Goal: Task Accomplishment & Management: Manage account settings

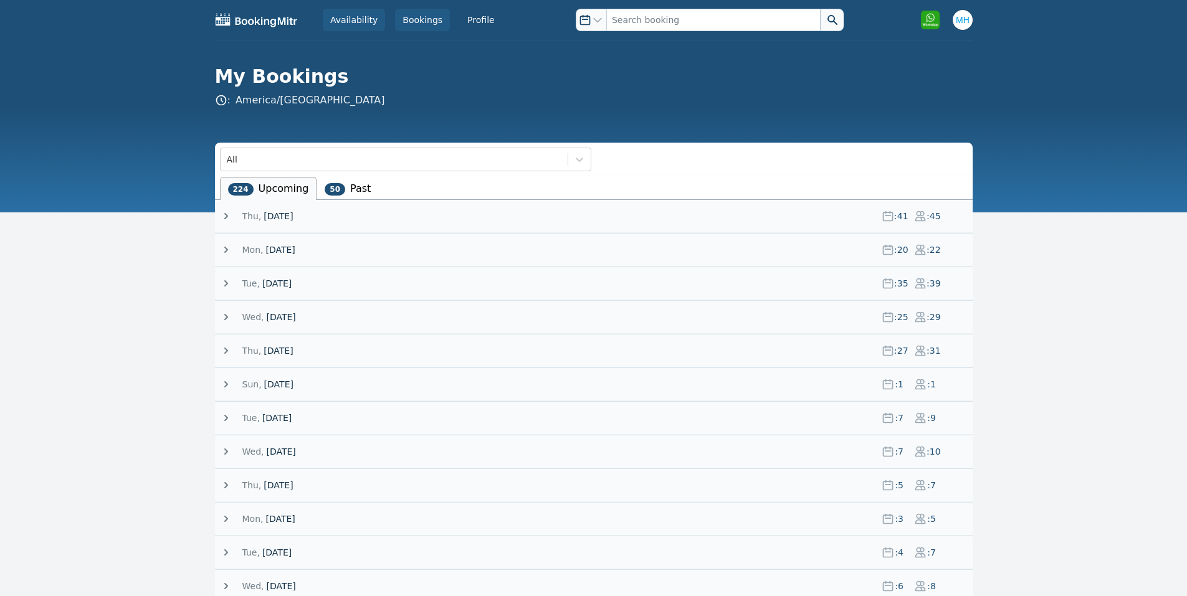
click at [366, 27] on link "Availability" at bounding box center [354, 20] width 62 height 22
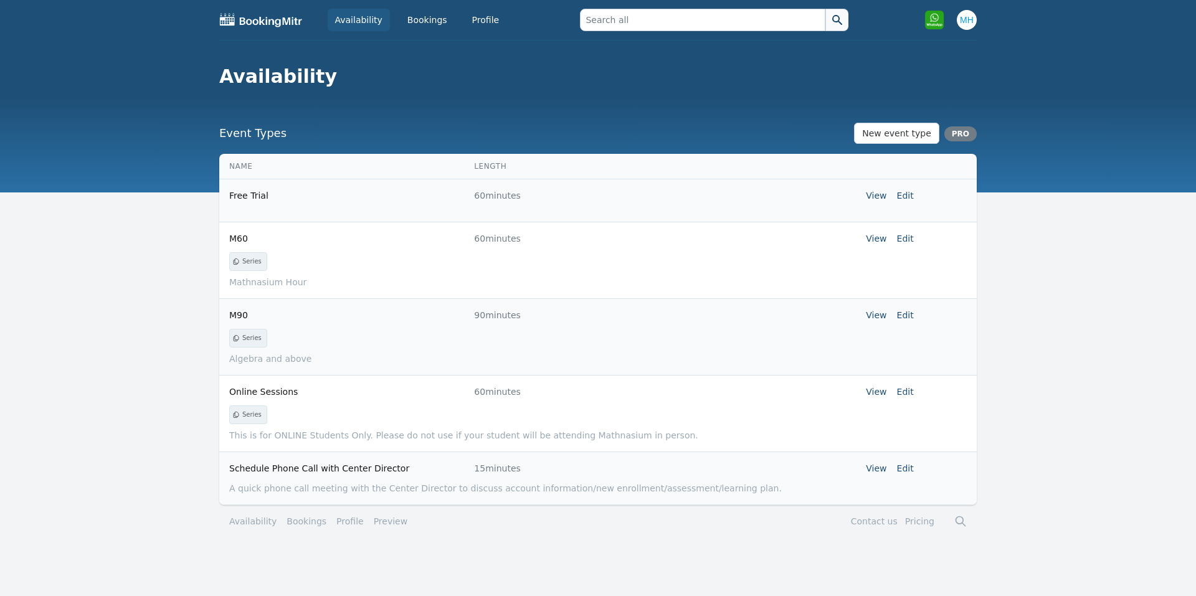
click at [914, 239] on tr "M60 60 minutes View Edit" at bounding box center [598, 238] width 758 height 33
click at [909, 237] on link "Edit" at bounding box center [905, 239] width 17 height 10
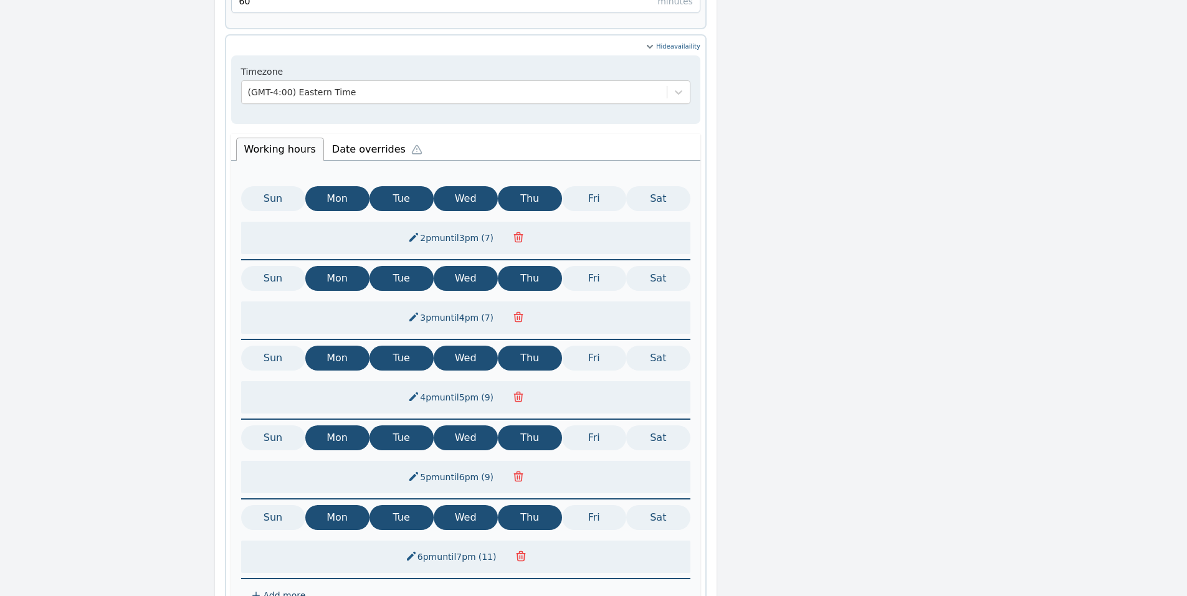
scroll to position [586, 0]
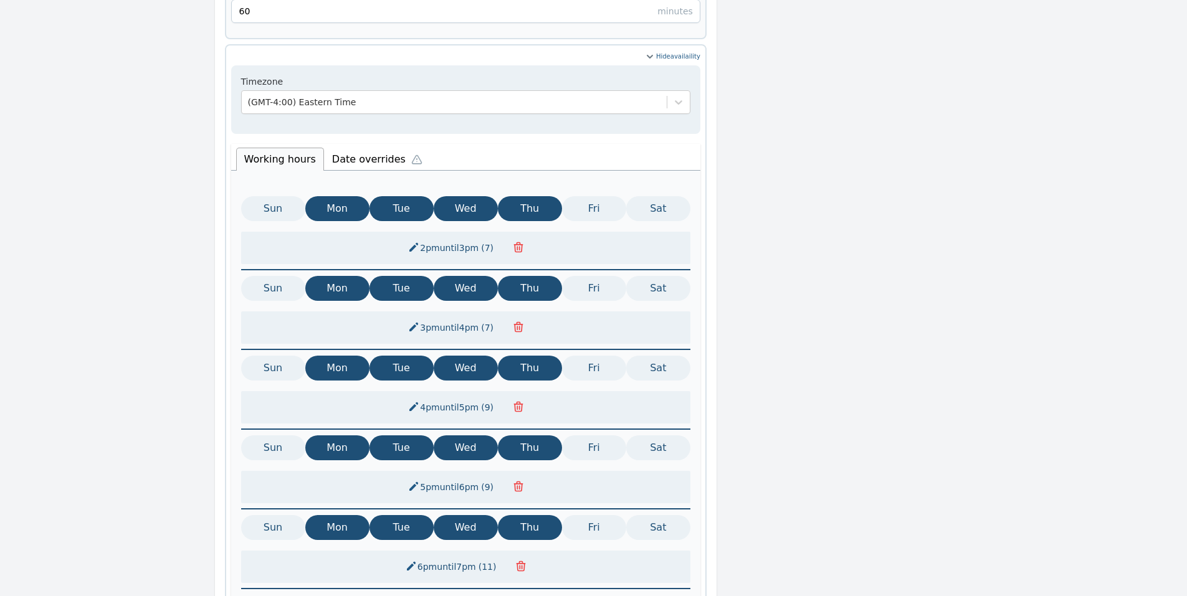
click at [357, 145] on li "Date overrides" at bounding box center [380, 158] width 112 height 26
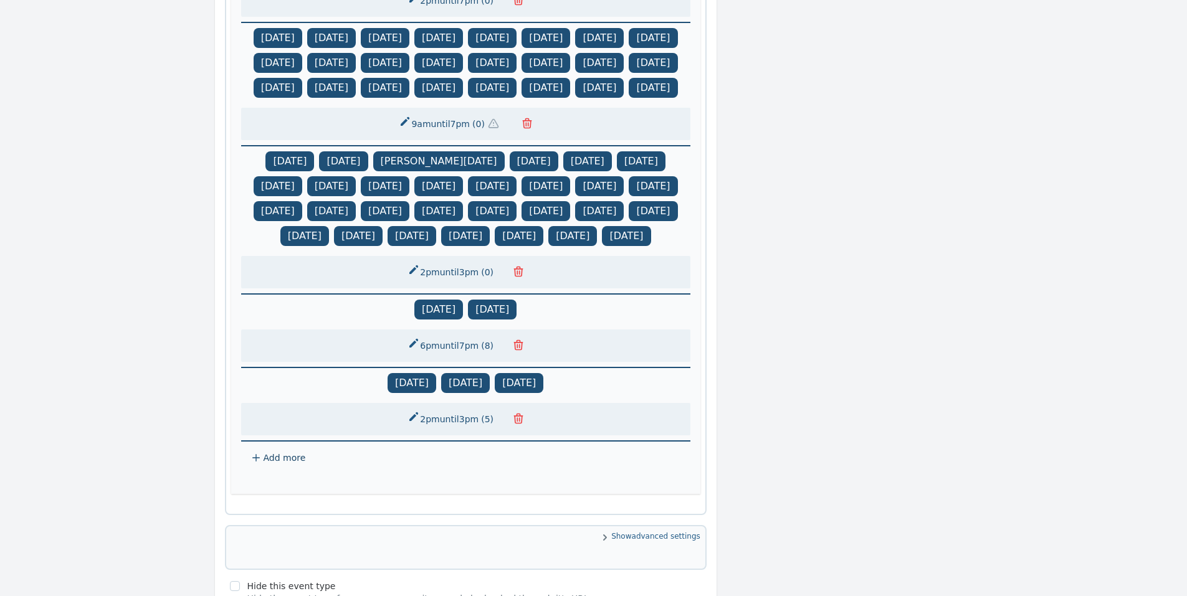
scroll to position [1299, 0]
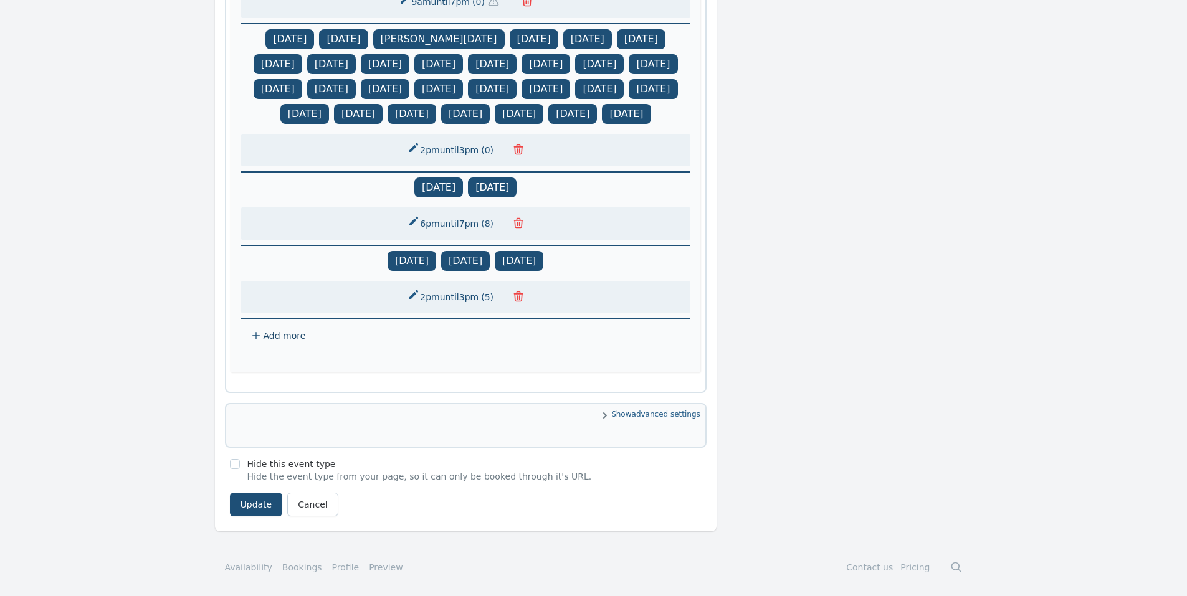
drag, startPoint x: 292, startPoint y: 335, endPoint x: 279, endPoint y: 338, distance: 13.6
click at [279, 338] on span "Add more" at bounding box center [285, 336] width 42 height 10
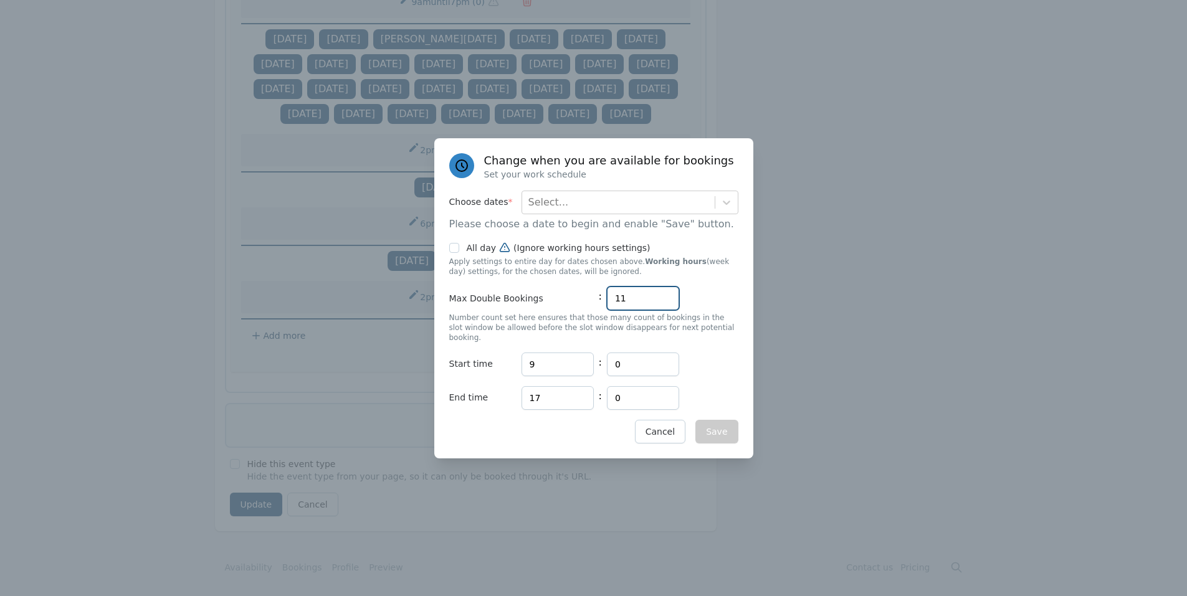
drag, startPoint x: 640, startPoint y: 303, endPoint x: 555, endPoint y: 308, distance: 84.9
click at [553, 310] on div "Max Double Bookings : 11" at bounding box center [593, 299] width 289 height 24
type input "0"
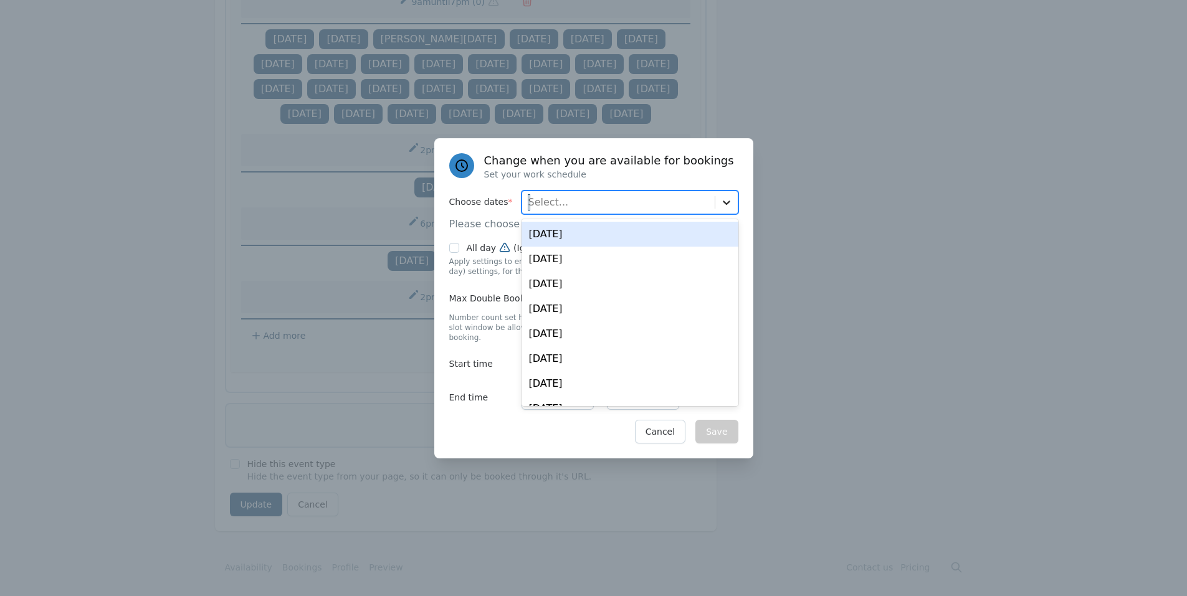
click at [732, 213] on div at bounding box center [726, 202] width 22 height 22
click at [702, 236] on div "Thu, Aug 21" at bounding box center [630, 234] width 217 height 25
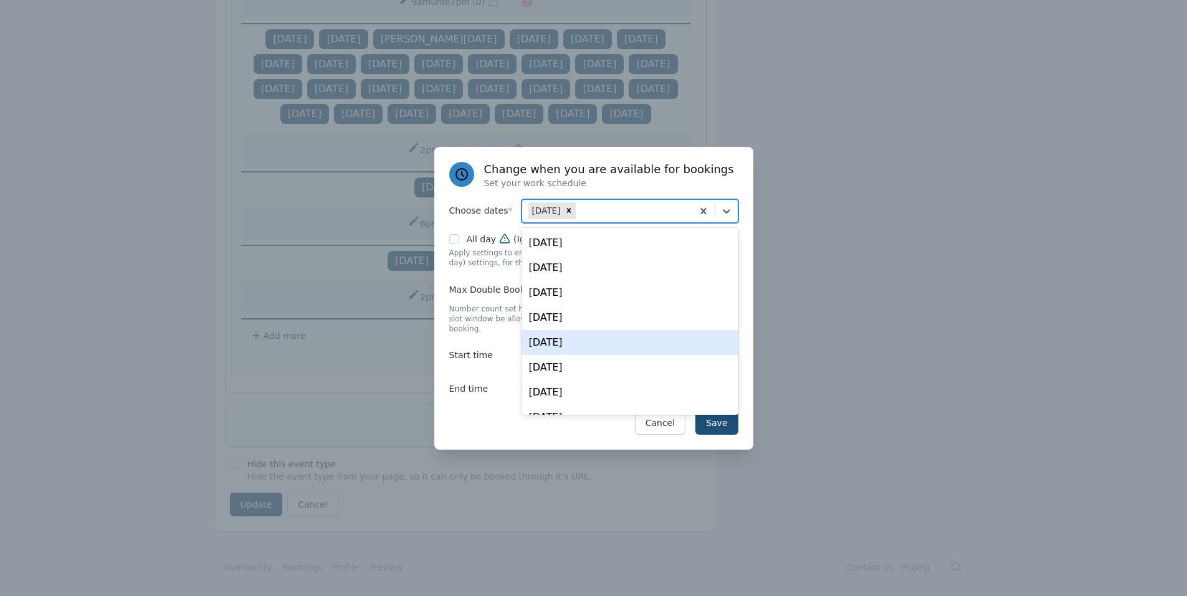
drag, startPoint x: 484, startPoint y: 413, endPoint x: 487, endPoint y: 408, distance: 6.4
click at [483, 413] on div "Save Cancel" at bounding box center [593, 423] width 289 height 24
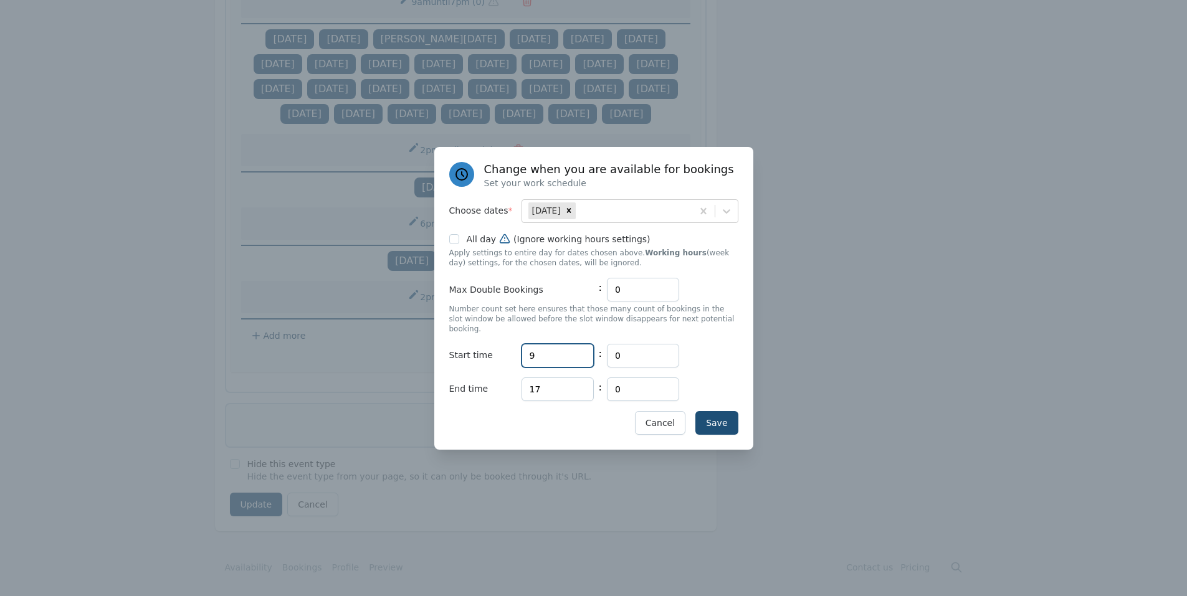
drag, startPoint x: 535, startPoint y: 348, endPoint x: 474, endPoint y: 348, distance: 61.7
click at [474, 348] on div "Start time Hours 9 : Minutes 0" at bounding box center [593, 356] width 289 height 24
type input "14"
click at [549, 378] on input "17" at bounding box center [558, 390] width 72 height 24
type input "18"
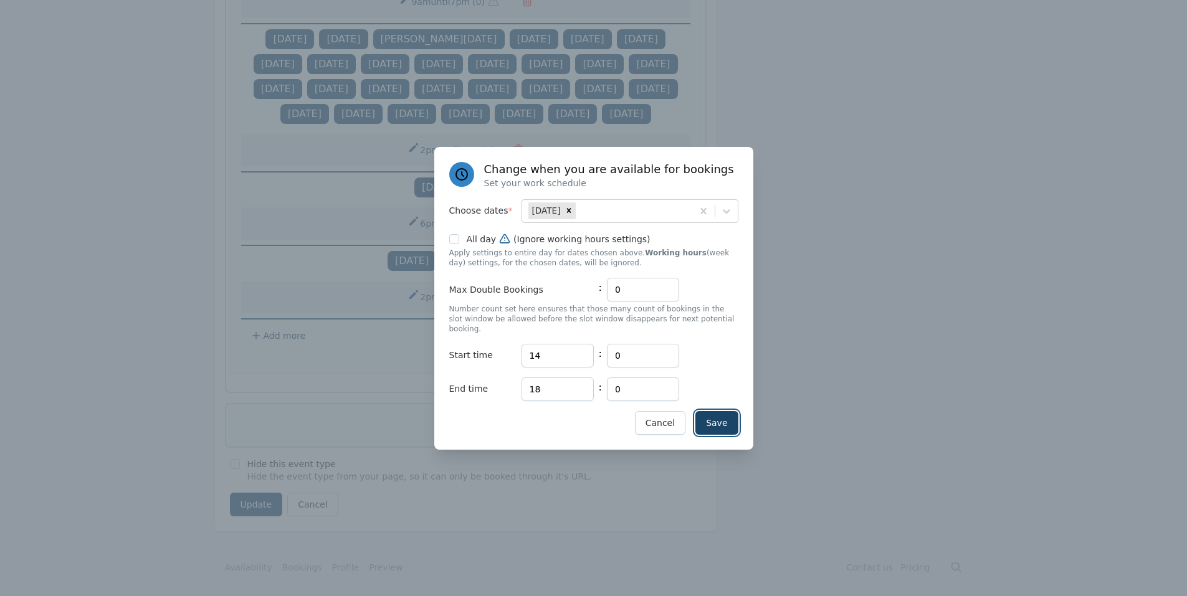
click at [717, 414] on button "Save" at bounding box center [716, 423] width 42 height 24
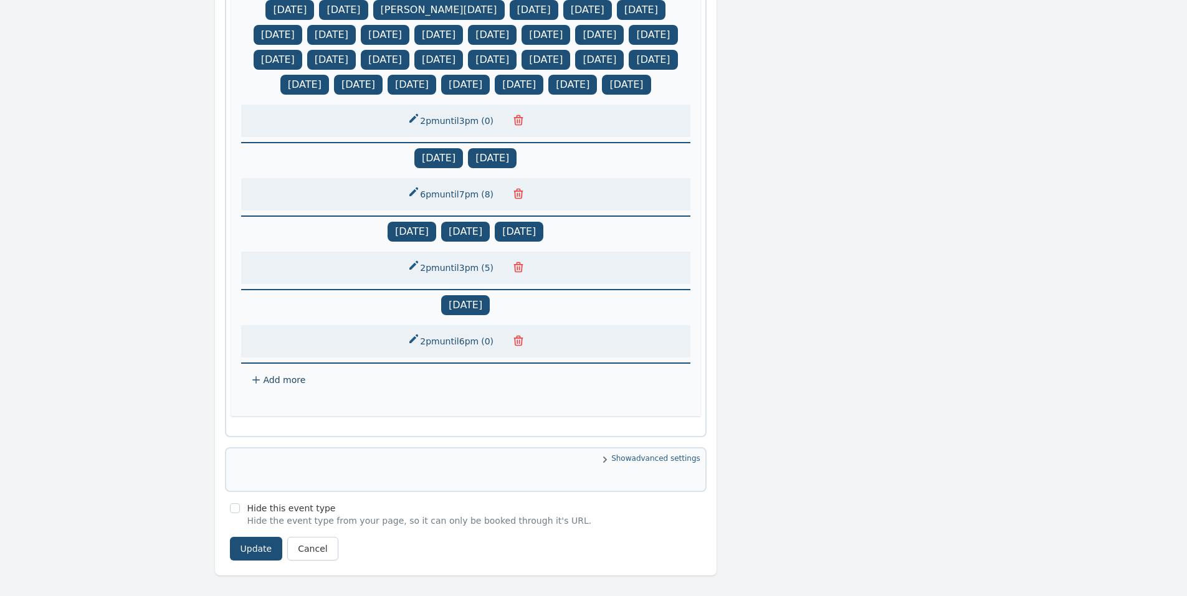
click at [262, 396] on span "Add more" at bounding box center [465, 380] width 449 height 32
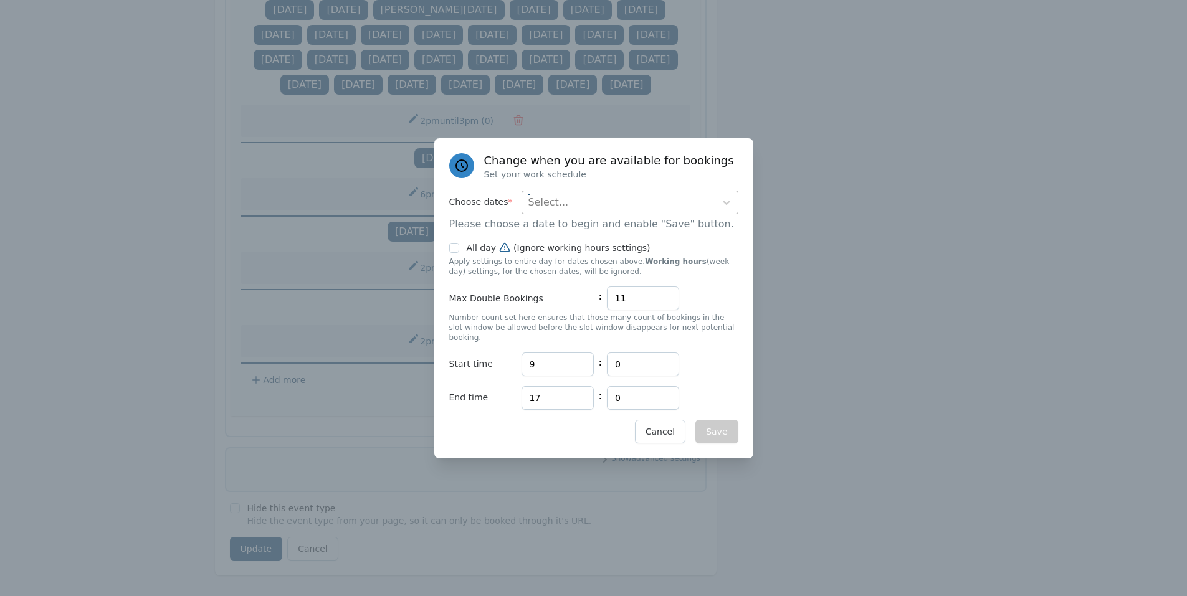
click at [588, 201] on div "Select..." at bounding box center [618, 202] width 193 height 22
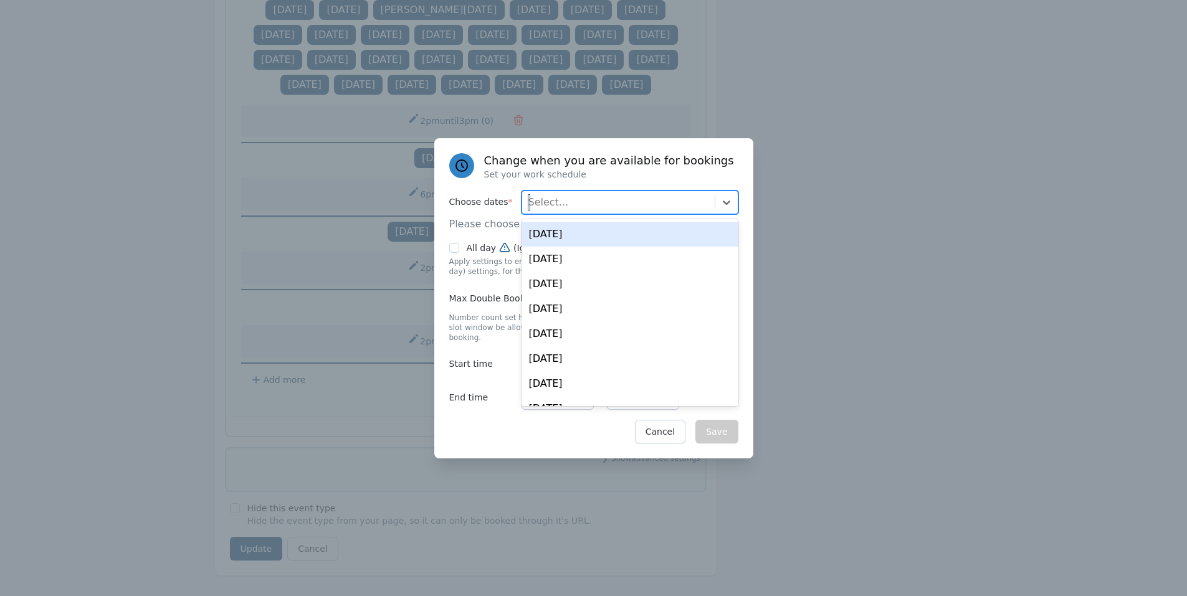
click at [576, 241] on div "Thu, Aug 21" at bounding box center [630, 234] width 217 height 25
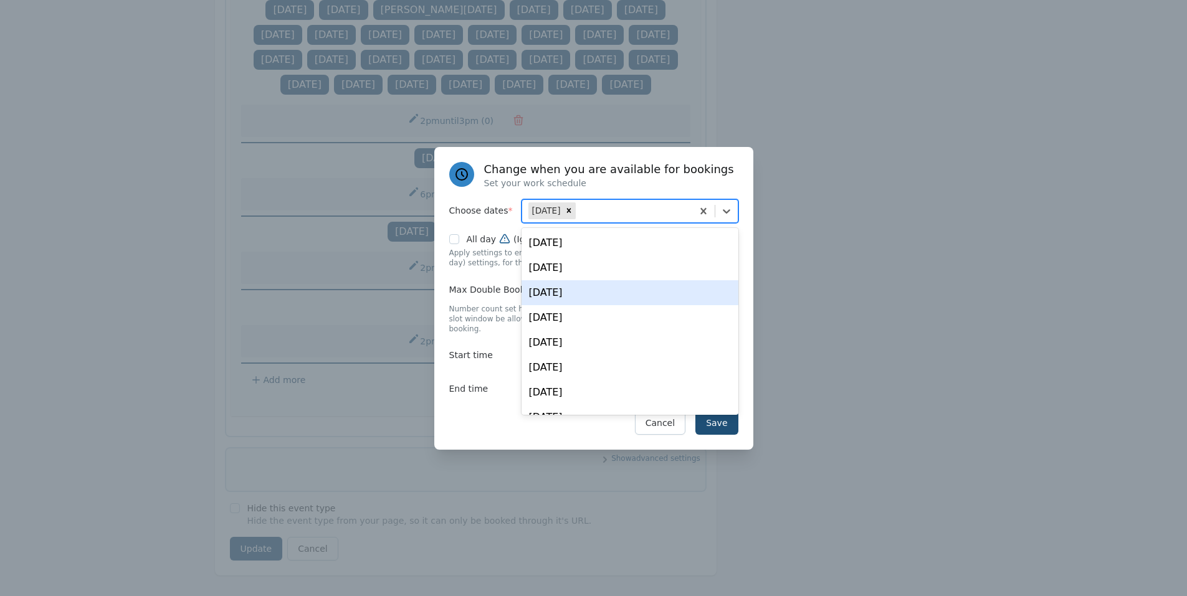
click at [457, 416] on div "Save Cancel" at bounding box center [593, 423] width 289 height 24
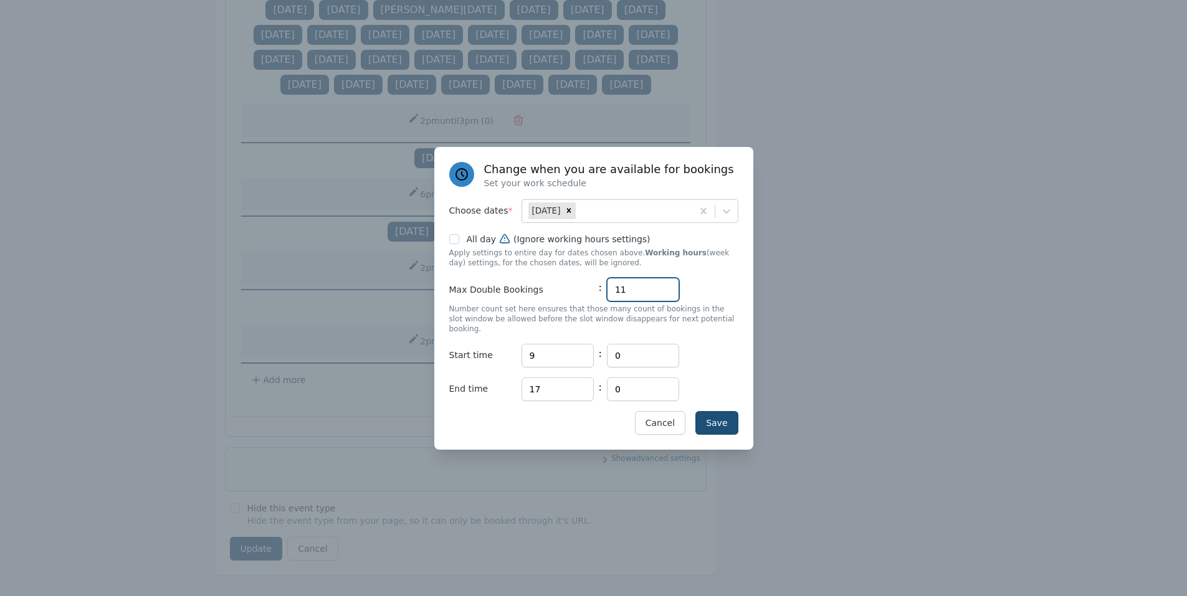
drag, startPoint x: 632, startPoint y: 298, endPoint x: 583, endPoint y: 302, distance: 49.3
click at [583, 302] on div "Max Double Bookings : 11" at bounding box center [593, 290] width 289 height 24
type input "2"
type input "1"
click at [563, 344] on input "9" at bounding box center [558, 356] width 72 height 24
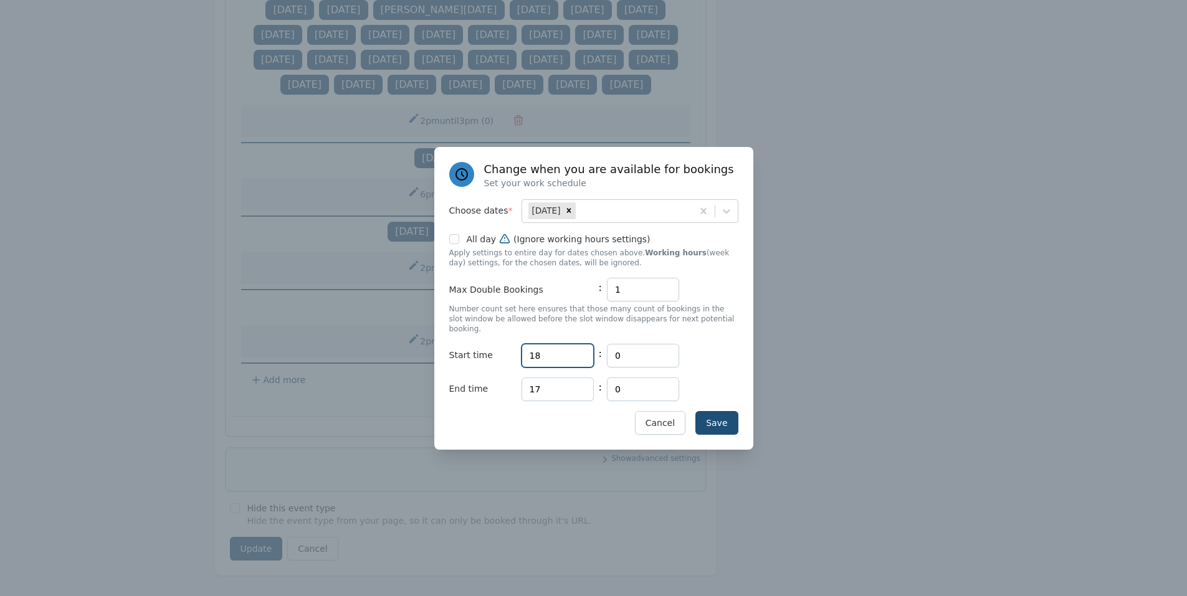
type input "18"
click at [546, 381] on input "17" at bounding box center [558, 390] width 72 height 24
type input "19"
click at [726, 419] on button "Save" at bounding box center [716, 423] width 42 height 24
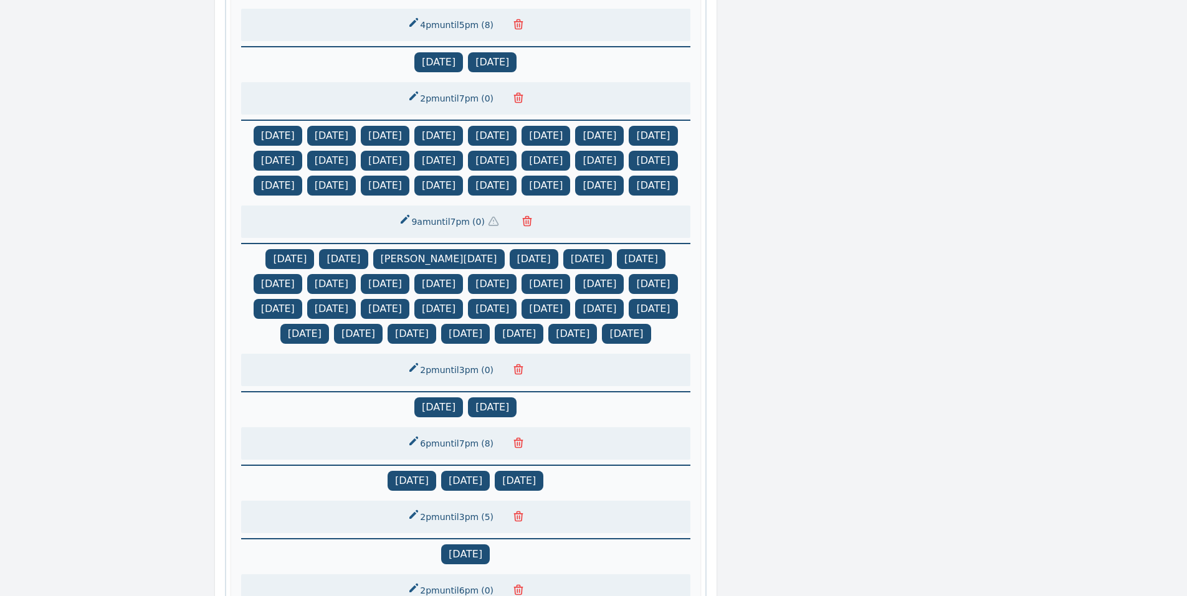
scroll to position [800, 0]
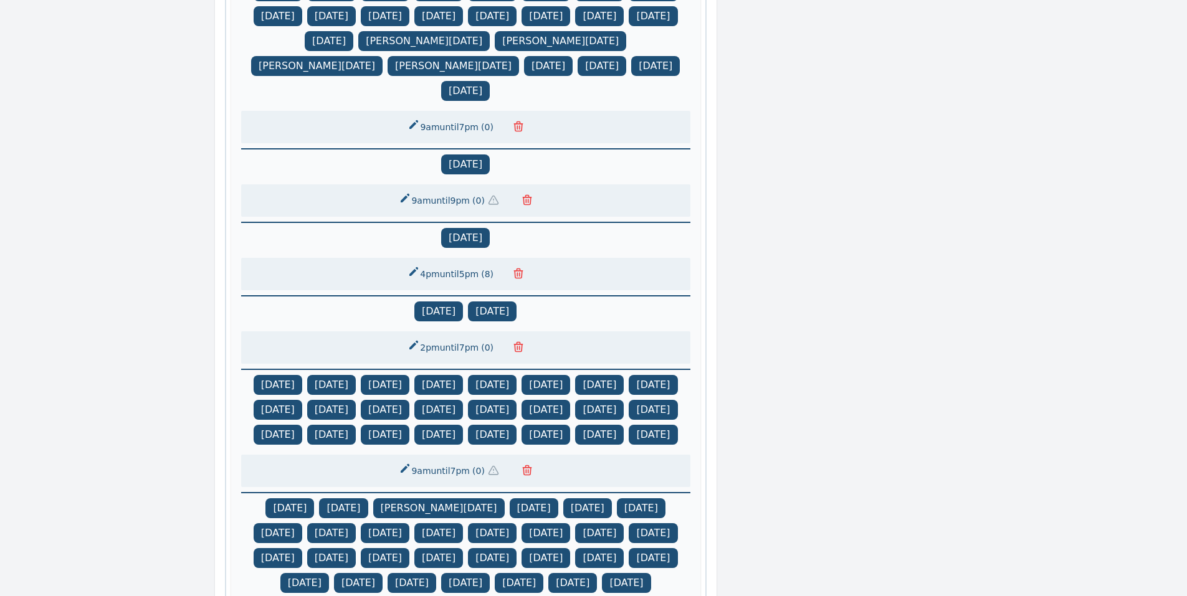
click at [452, 336] on button "2pm until 7pm ( 0 )" at bounding box center [451, 347] width 103 height 22
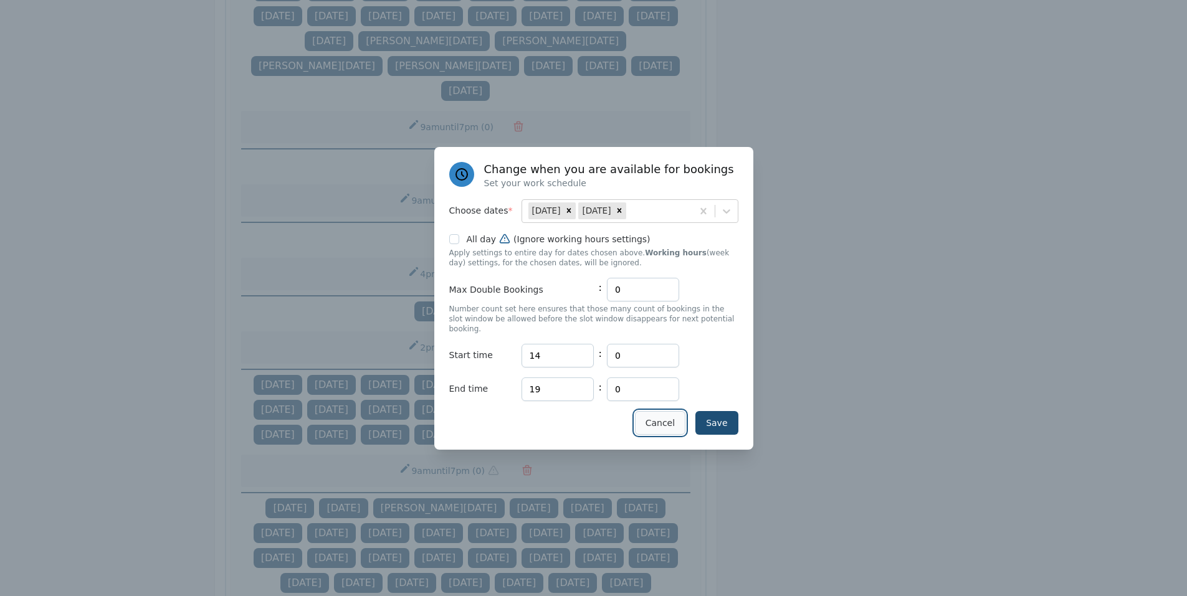
click at [654, 413] on button "Cancel" at bounding box center [660, 423] width 50 height 24
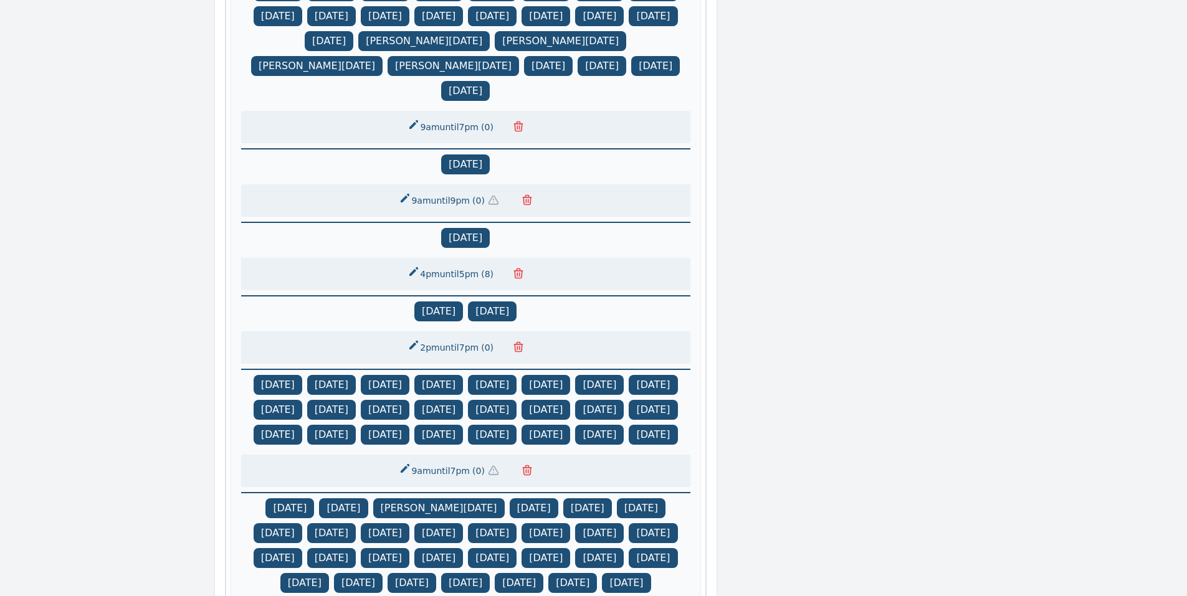
click at [520, 341] on icon "button" at bounding box center [518, 347] width 12 height 12
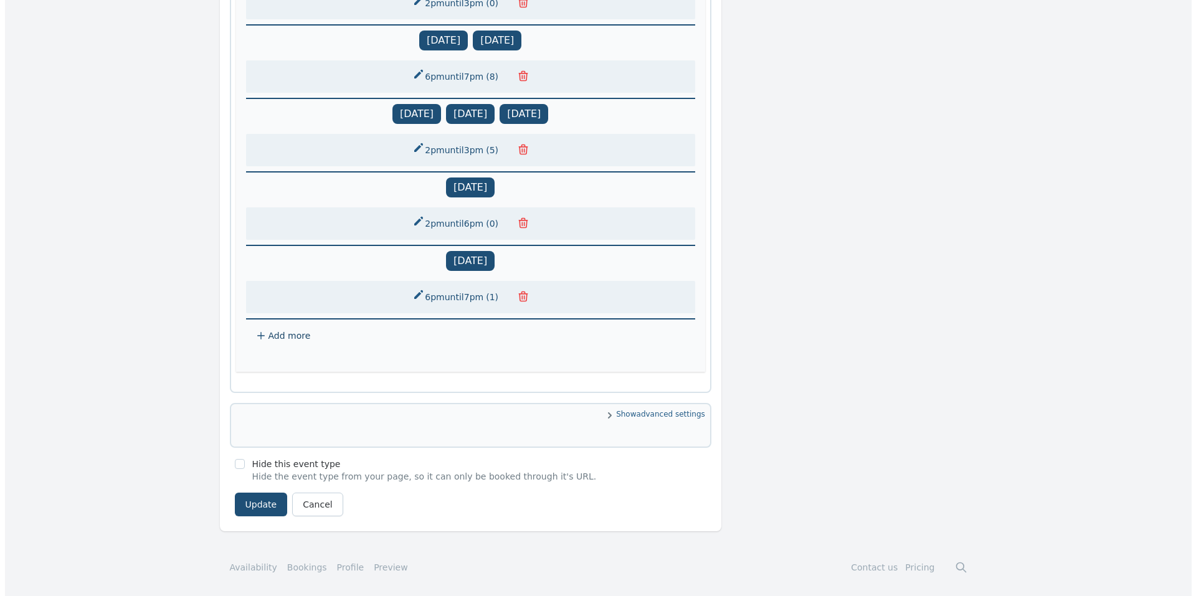
scroll to position [1372, 0]
click at [265, 507] on button "Update" at bounding box center [256, 505] width 53 height 24
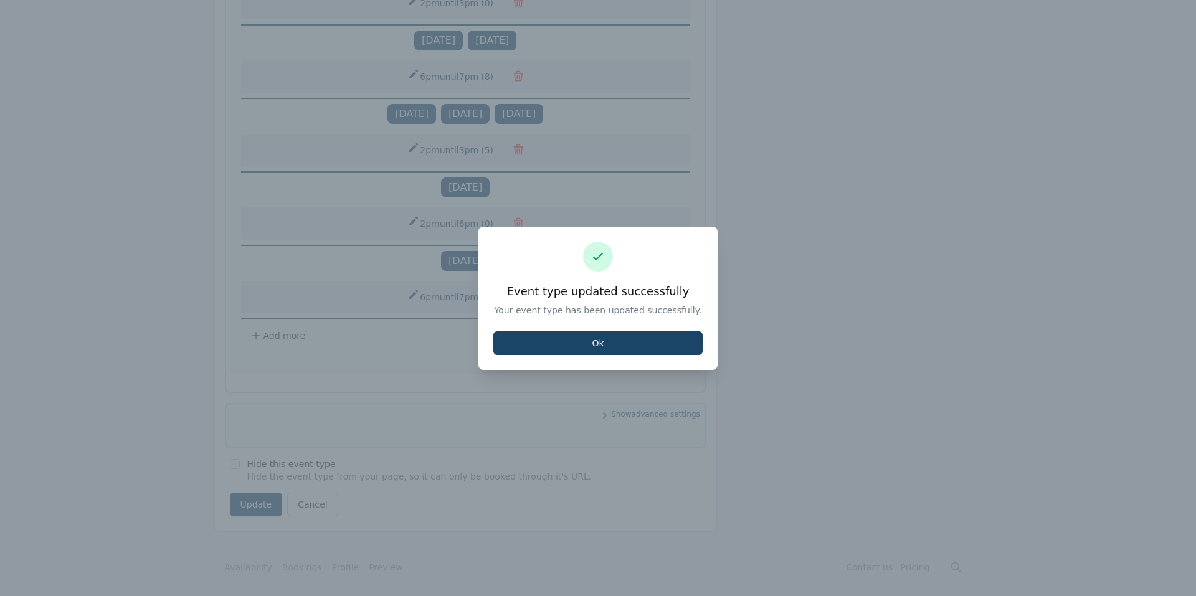
click at [530, 343] on button "Ok" at bounding box center [598, 344] width 209 height 24
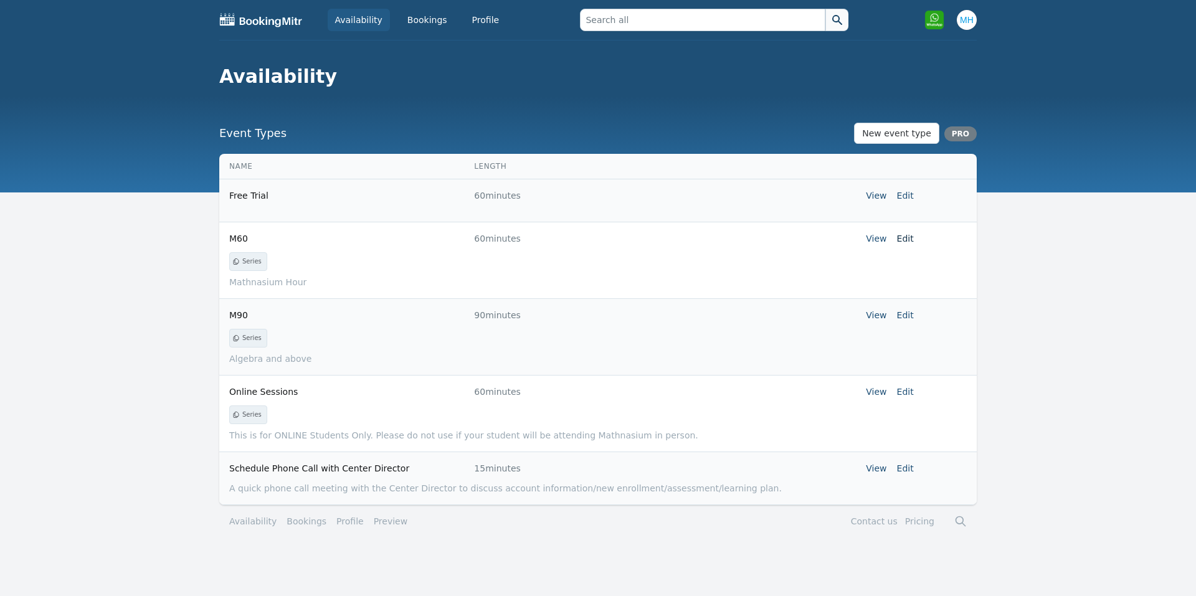
click at [909, 236] on link "Edit" at bounding box center [905, 239] width 17 height 10
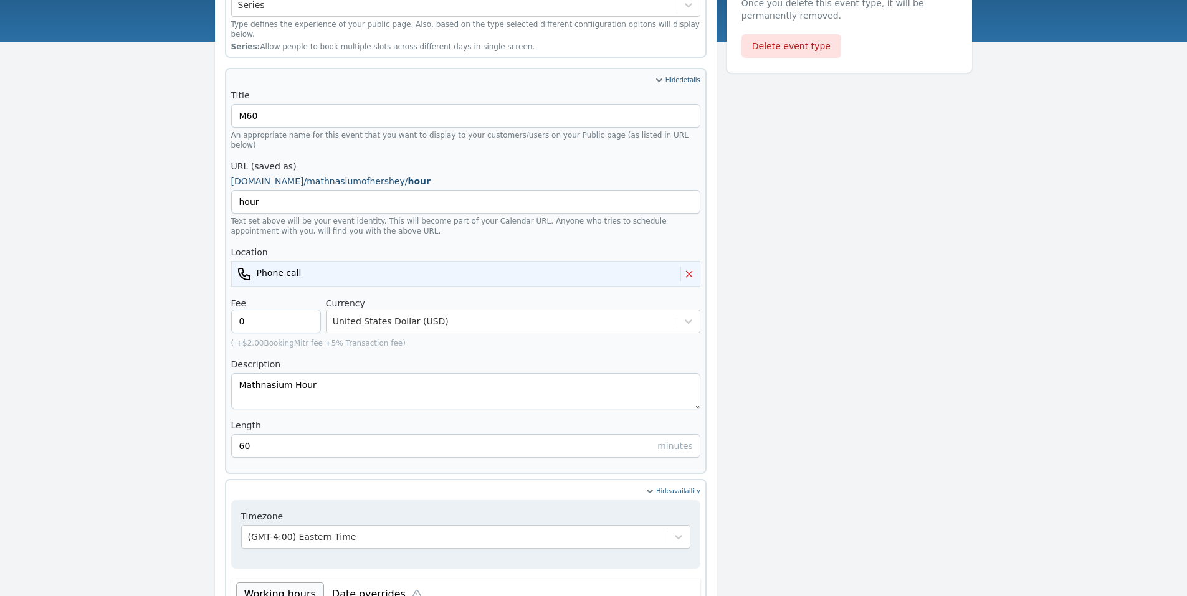
scroll to position [87, 0]
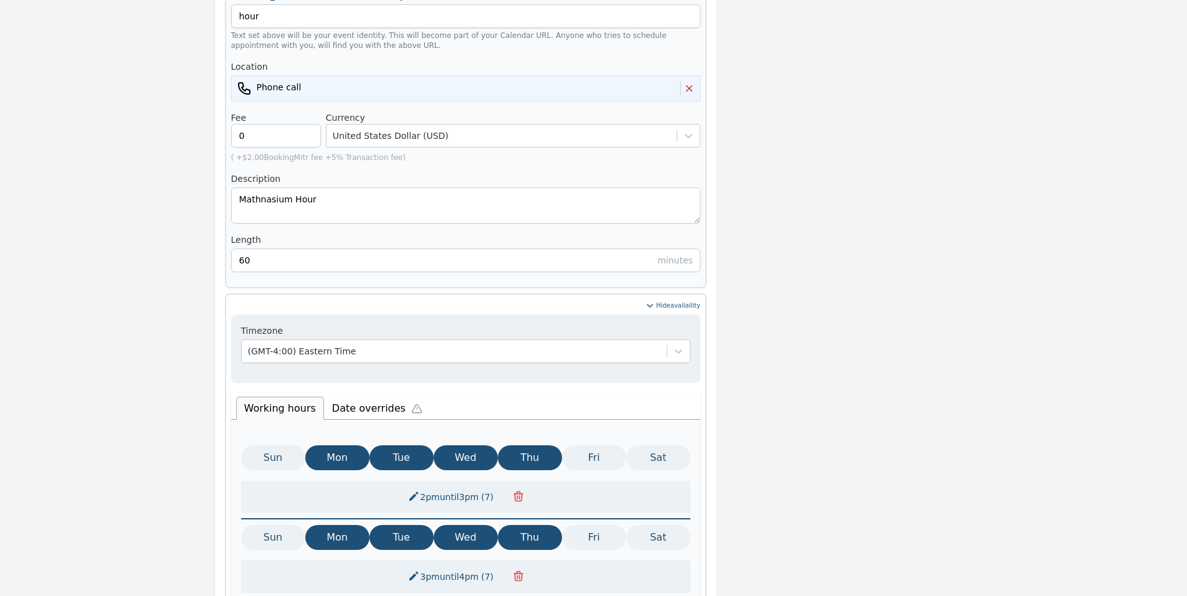
click at [351, 394] on li "Date overrides" at bounding box center [380, 407] width 112 height 26
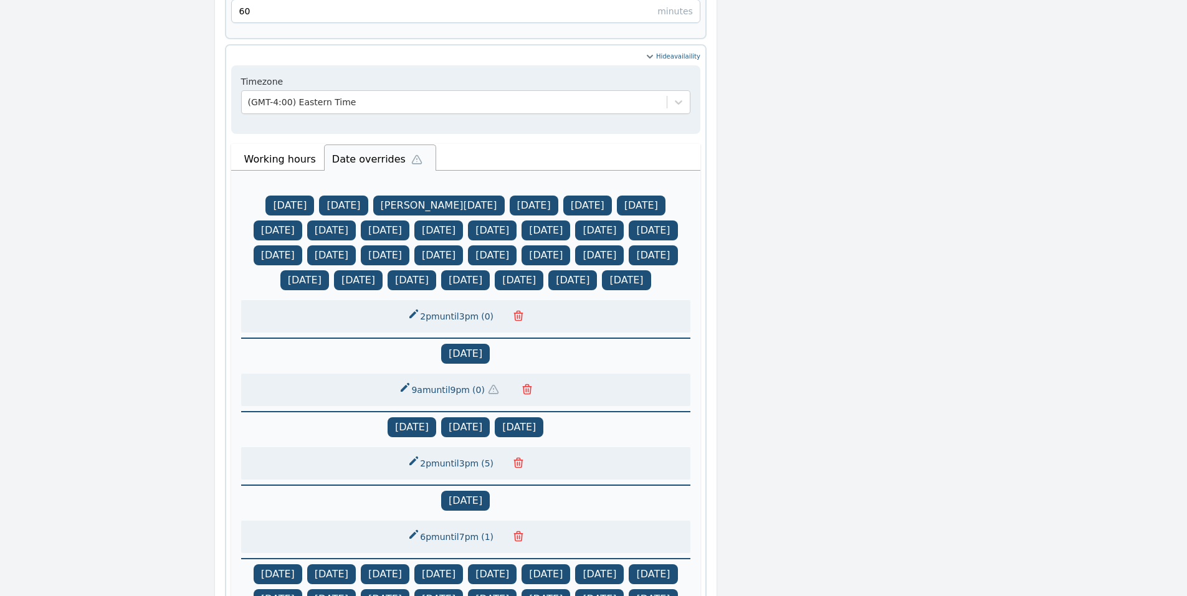
scroll to position [835, 0]
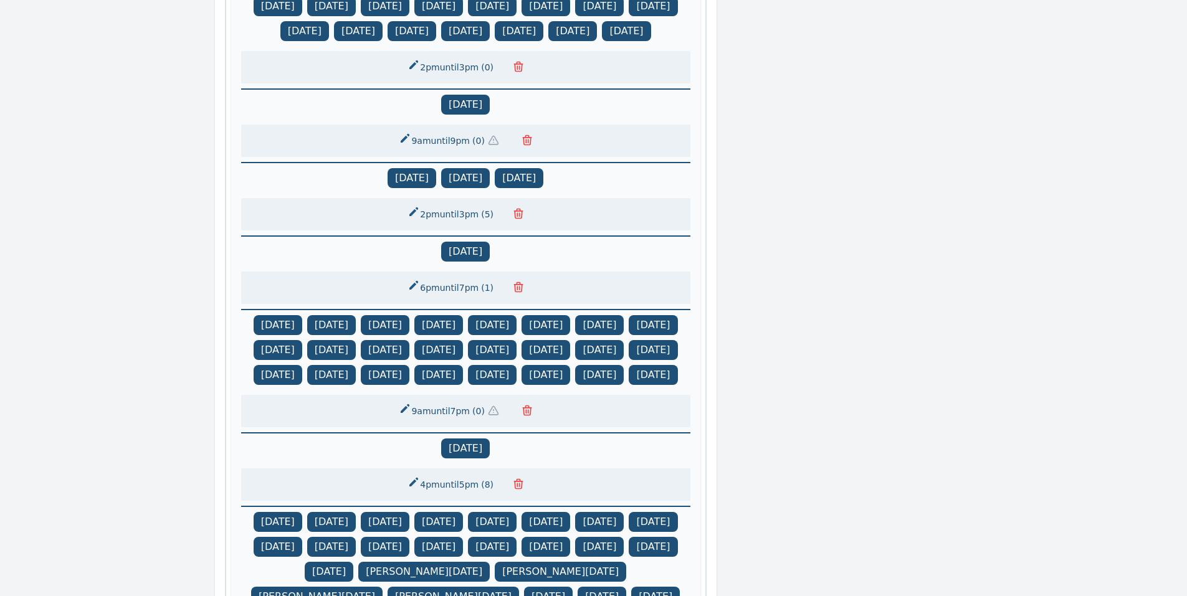
click at [432, 291] on button "6pm until 7pm ( 1 )" at bounding box center [451, 288] width 103 height 22
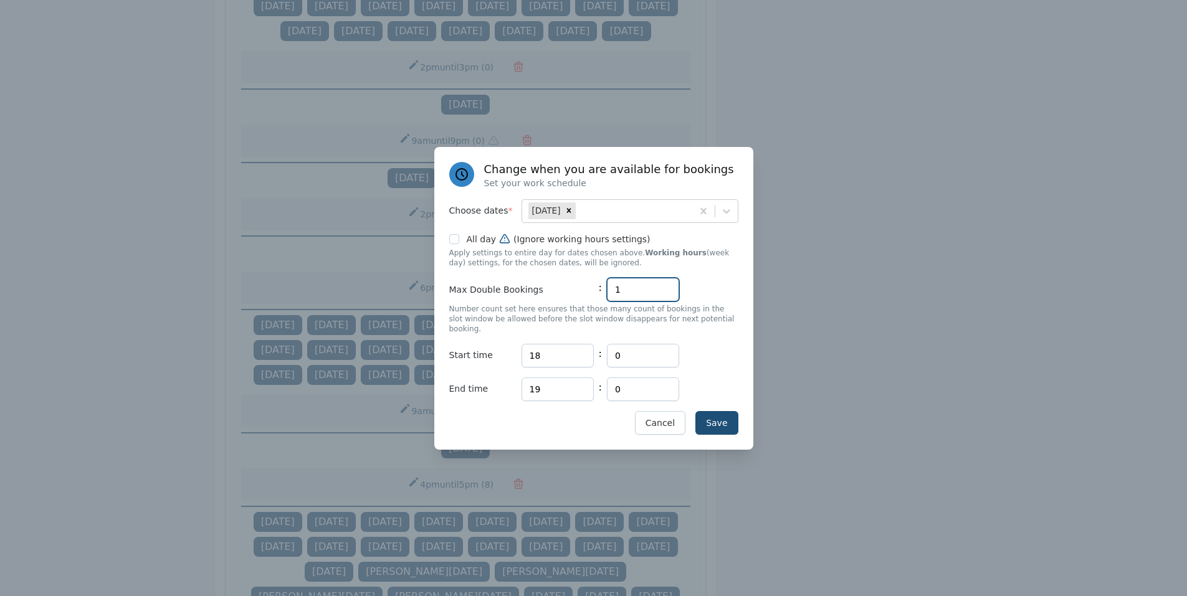
click at [621, 290] on input "1" at bounding box center [643, 290] width 72 height 24
type input "2"
click at [712, 417] on button "Save" at bounding box center [716, 423] width 42 height 24
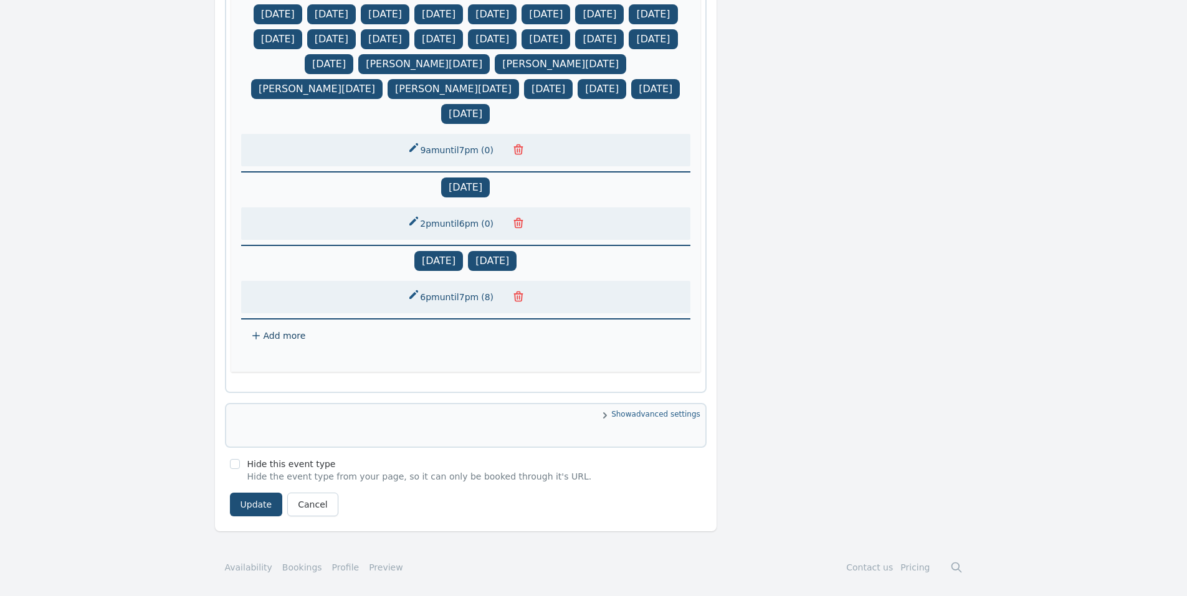
scroll to position [1372, 0]
click at [261, 506] on button "Update" at bounding box center [256, 505] width 53 height 24
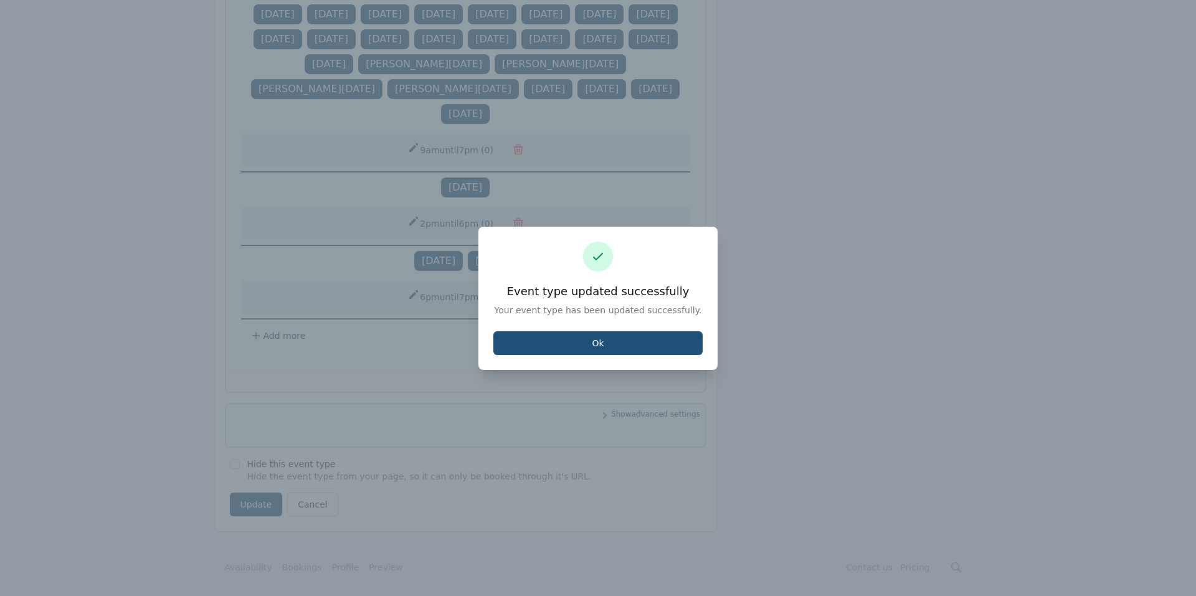
drag, startPoint x: 539, startPoint y: 340, endPoint x: 540, endPoint y: 320, distance: 20.6
click at [538, 340] on button "Ok" at bounding box center [598, 344] width 209 height 24
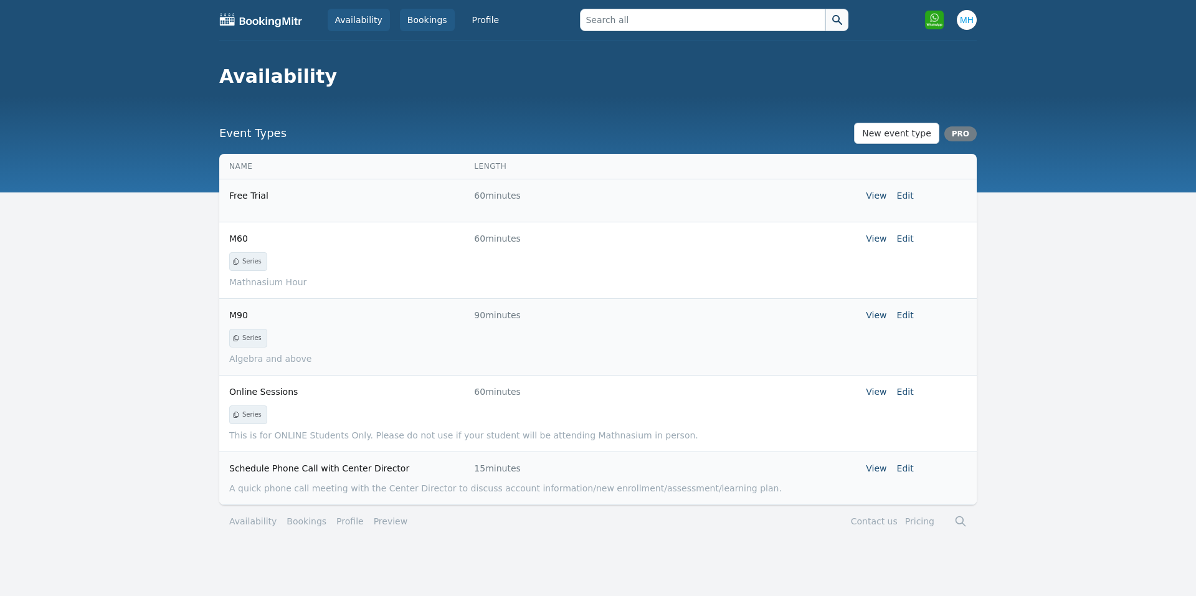
click at [408, 19] on link "Bookings" at bounding box center [427, 20] width 55 height 22
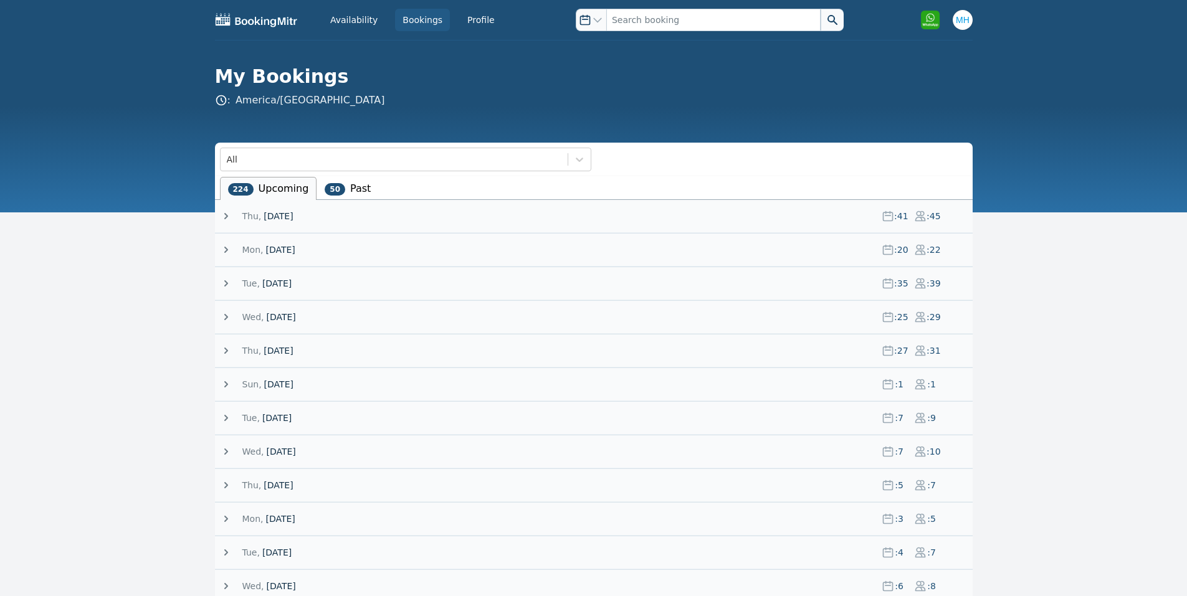
click at [274, 215] on span "21 August 25" at bounding box center [278, 216] width 29 height 12
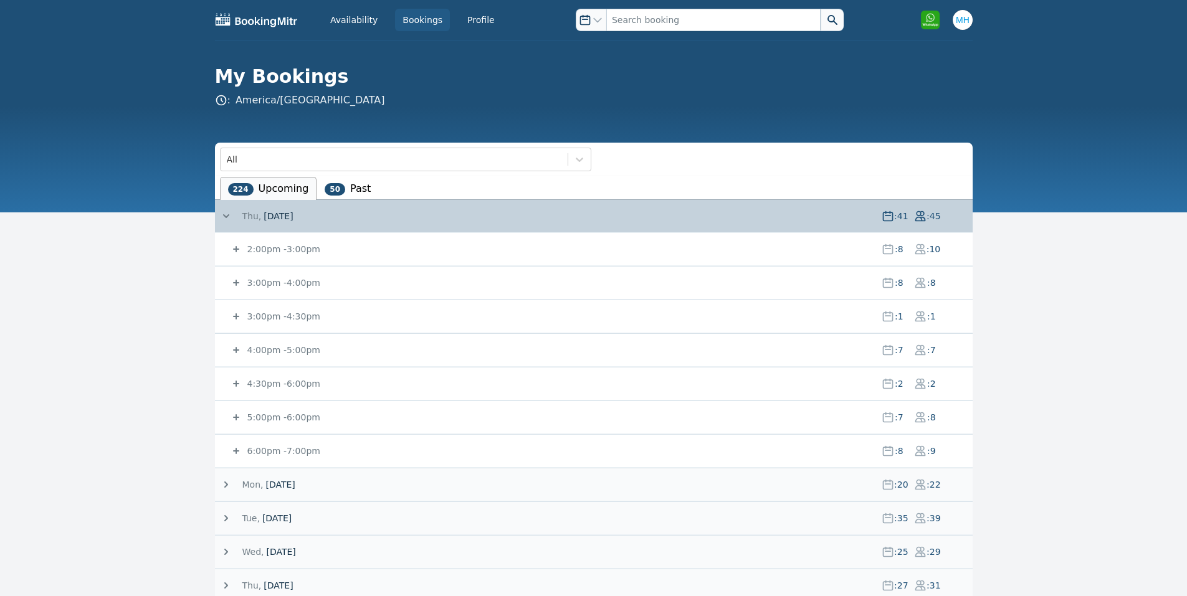
click at [280, 240] on div "2:00pm - 3:00pm : 8 : 10" at bounding box center [601, 249] width 743 height 32
click at [273, 247] on small "2:00pm - 3:00pm" at bounding box center [282, 249] width 75 height 10
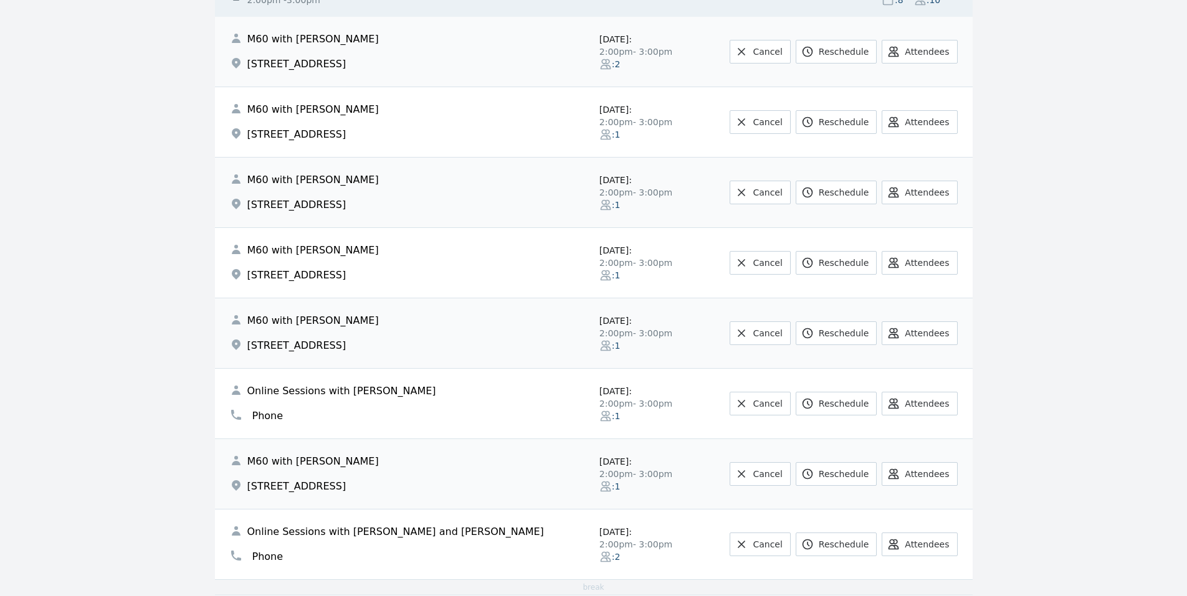
scroll to position [499, 0]
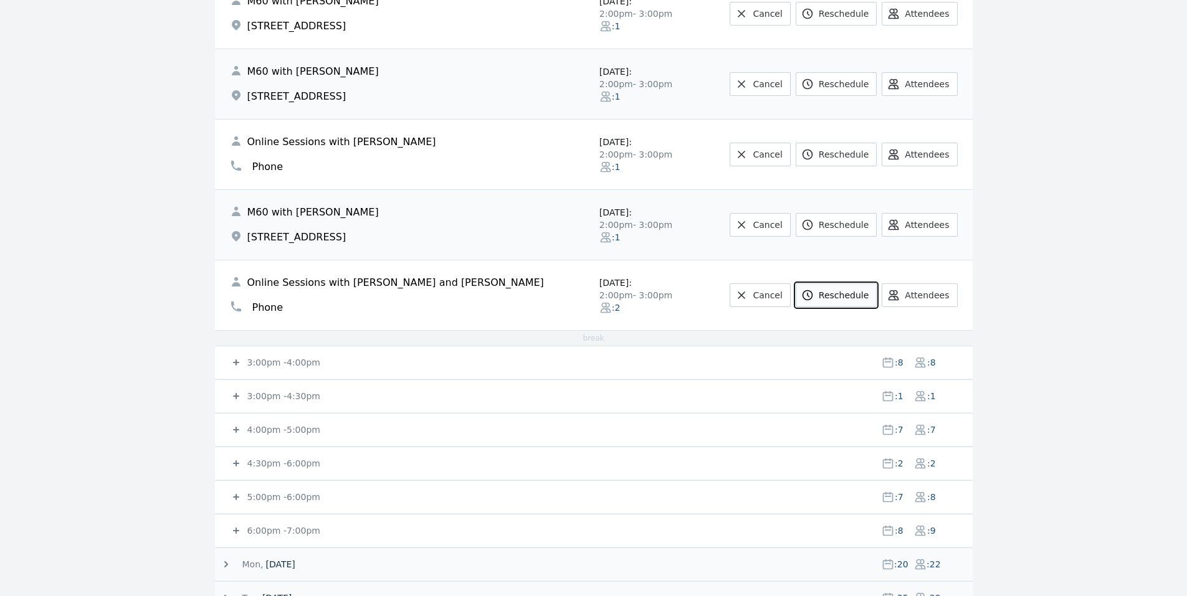
click at [853, 294] on link "Reschedule" at bounding box center [836, 296] width 81 height 24
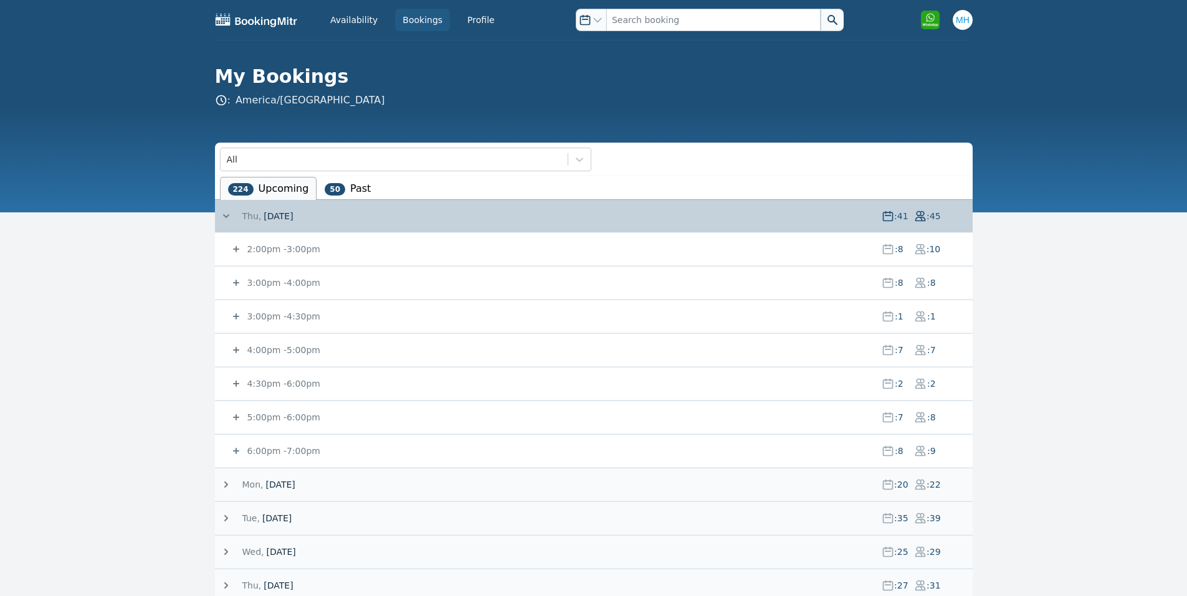
click at [269, 250] on small "2:00pm - 3:00pm" at bounding box center [282, 249] width 75 height 10
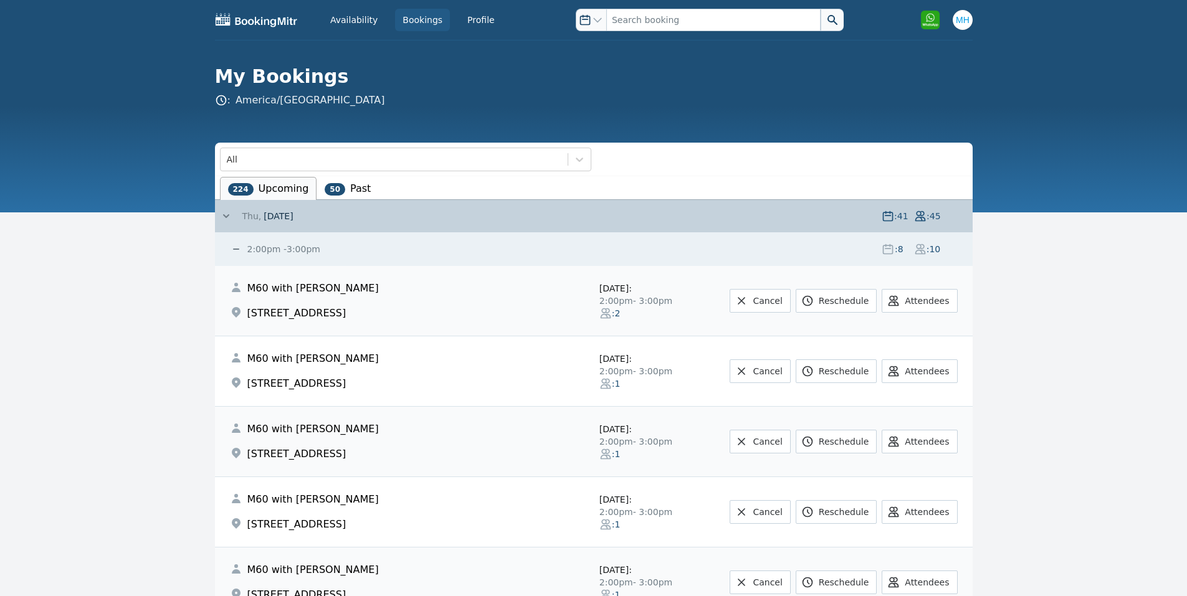
scroll to position [249, 0]
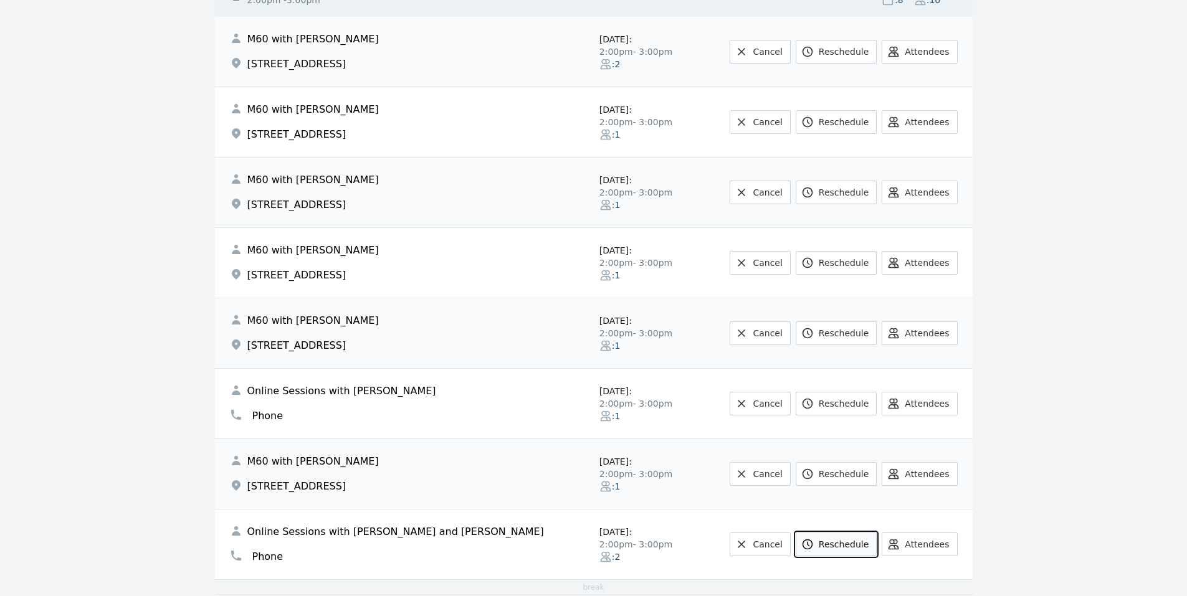
click at [812, 540] on icon at bounding box center [807, 544] width 9 height 9
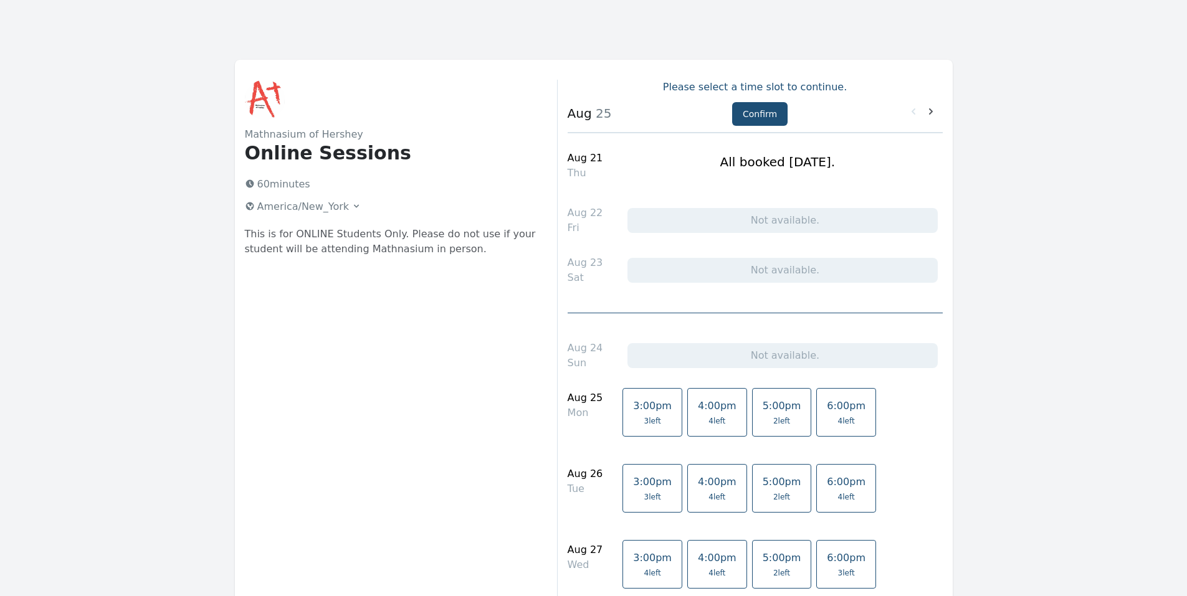
click at [770, 21] on html "Mathnasium of Hershey Online Sessions 60 minutes America/New_York This is for O…" at bounding box center [593, 498] width 1187 height 997
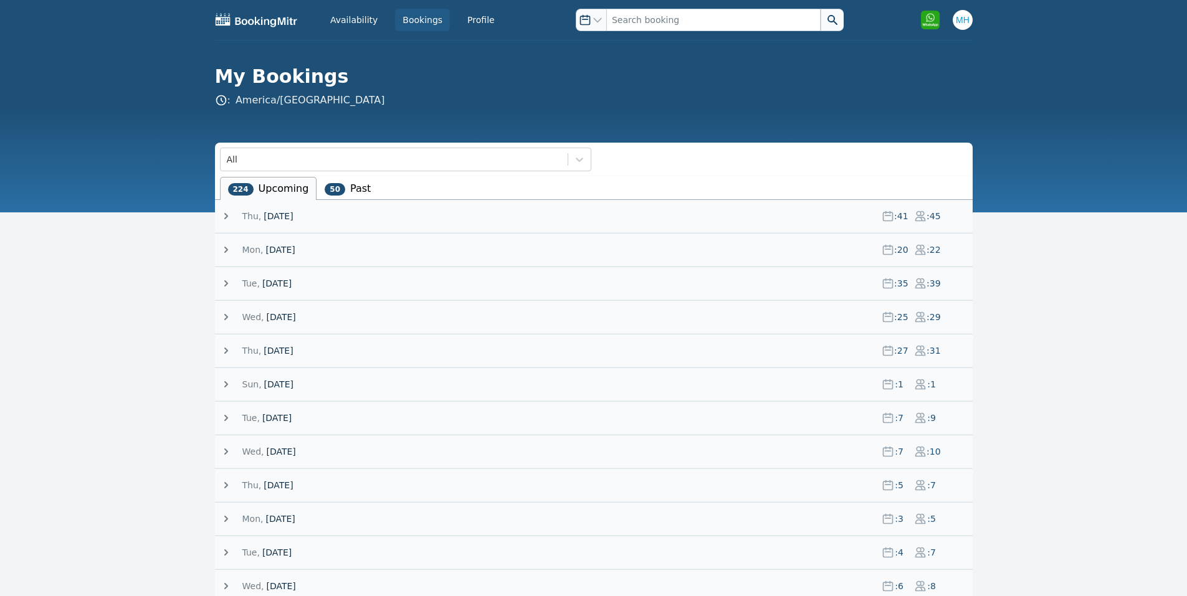
click at [290, 208] on div "Thu, 21 August 25 : 41 : 45" at bounding box center [596, 216] width 753 height 32
click at [289, 211] on span "21 August 25" at bounding box center [278, 216] width 29 height 12
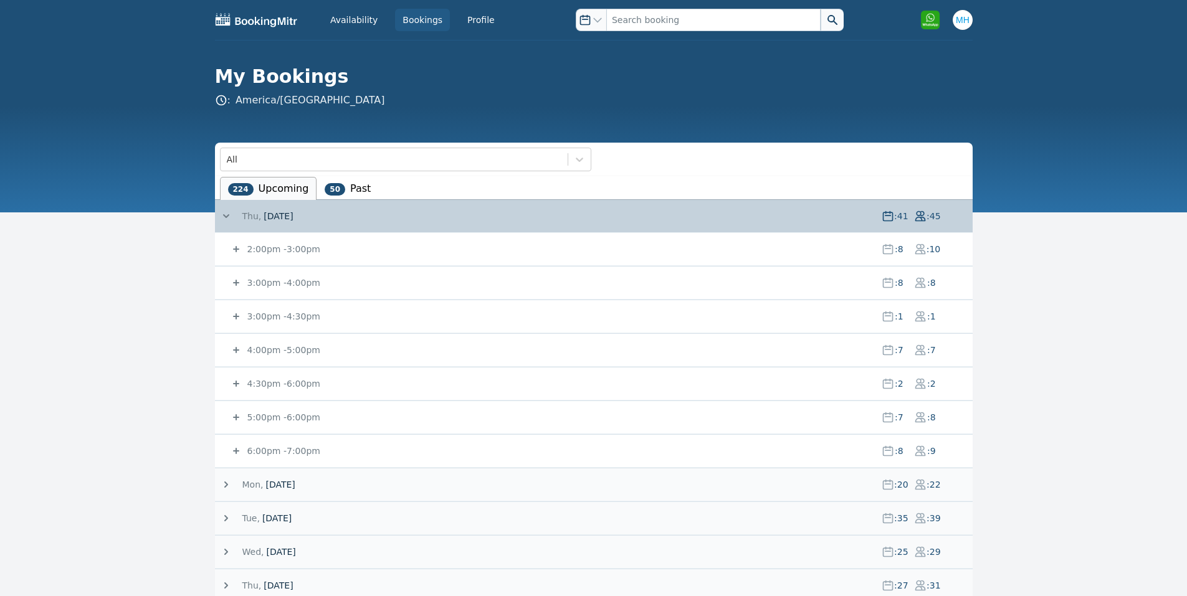
click at [269, 244] on small "2:00pm - 3:00pm" at bounding box center [282, 249] width 75 height 10
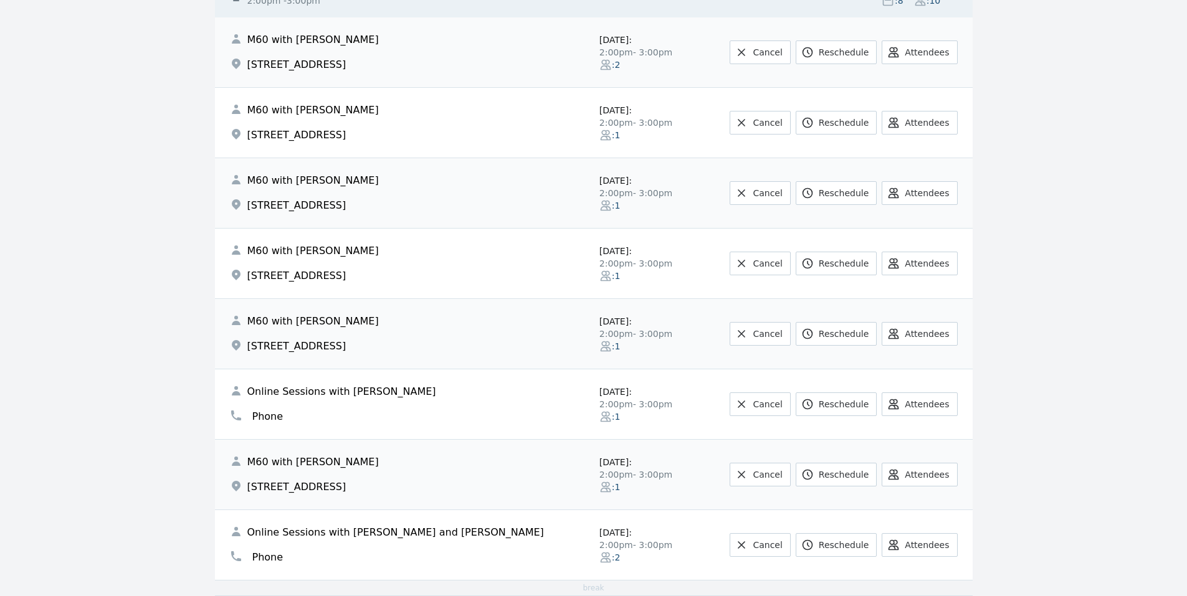
scroll to position [249, 0]
click at [847, 542] on link "Reschedule" at bounding box center [836, 545] width 81 height 24
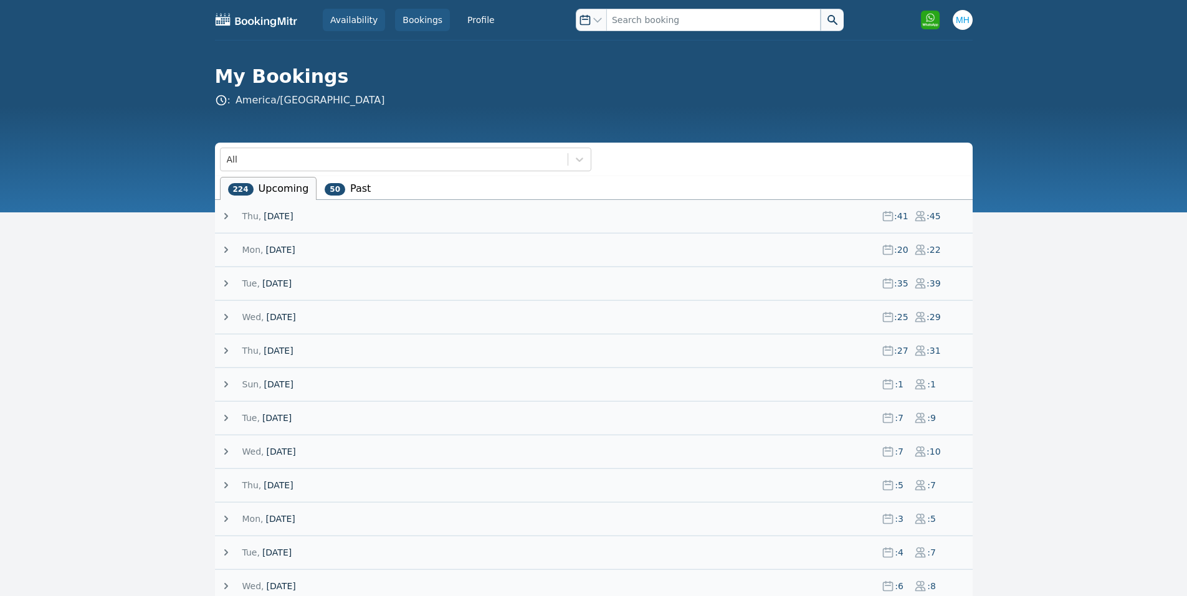
click at [370, 18] on link "Availability" at bounding box center [354, 20] width 62 height 22
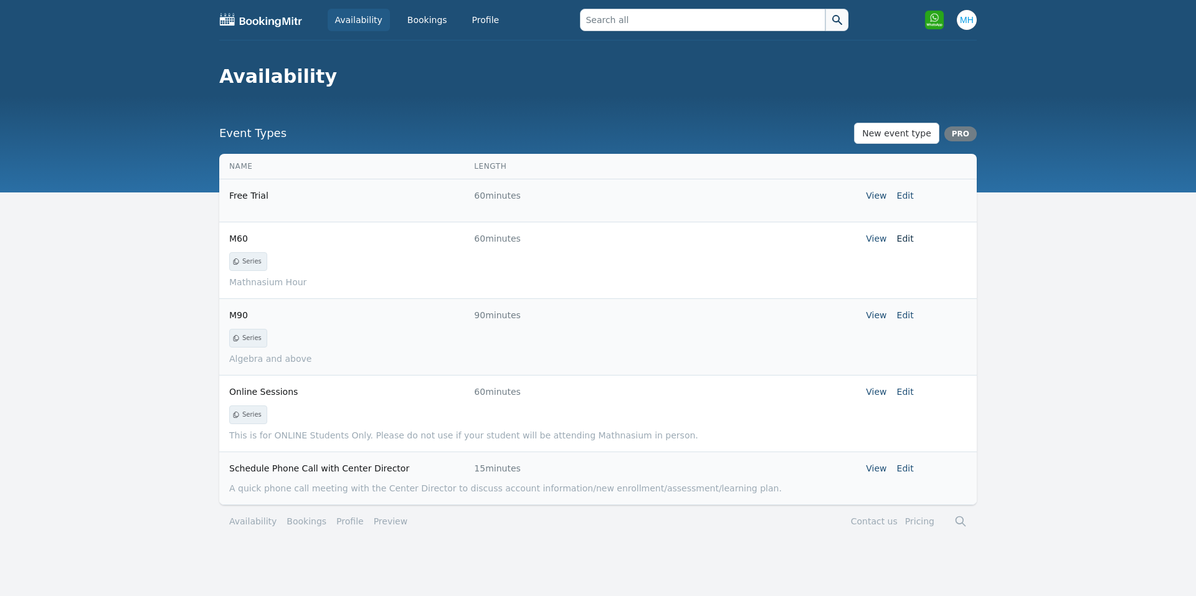
click at [905, 238] on link "Edit" at bounding box center [905, 239] width 17 height 10
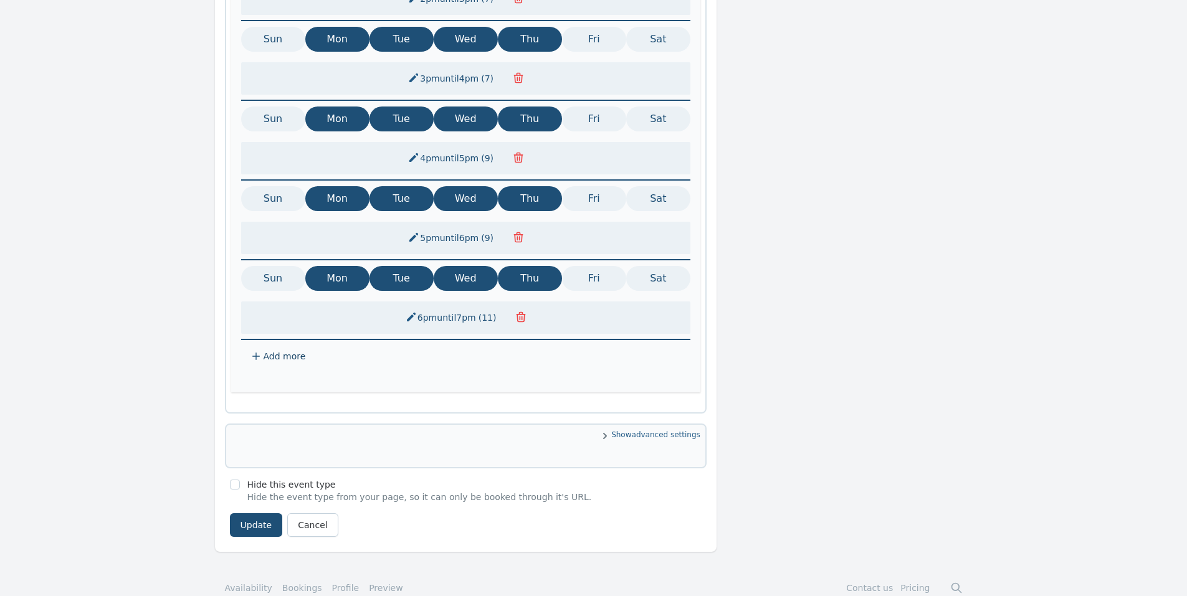
scroll to position [586, 0]
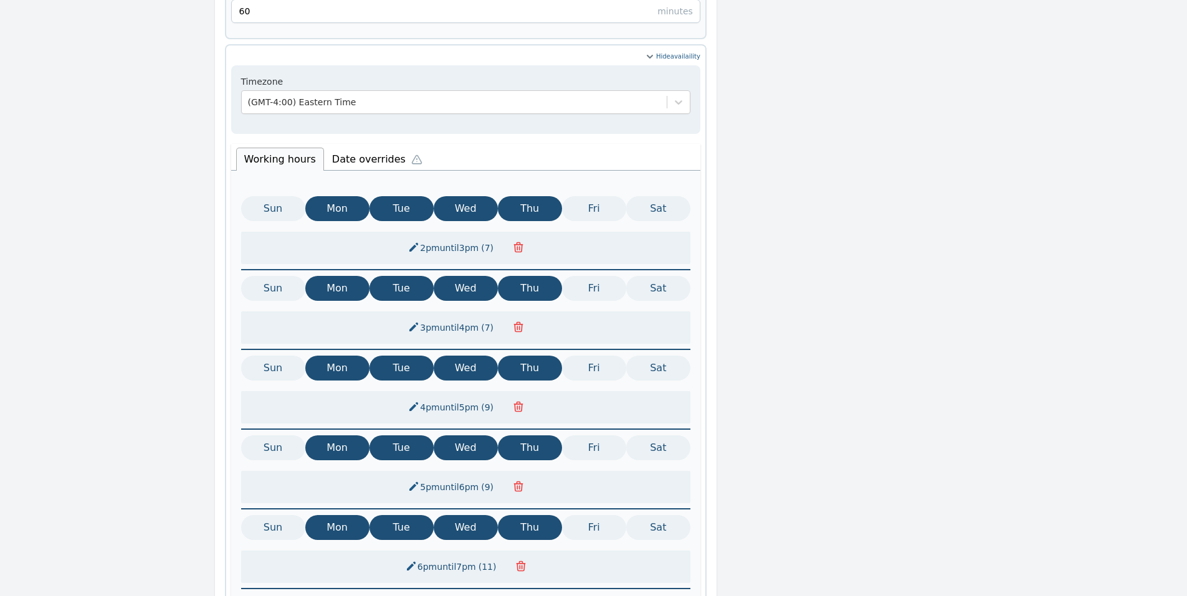
click at [375, 145] on li "Date overrides" at bounding box center [380, 158] width 112 height 26
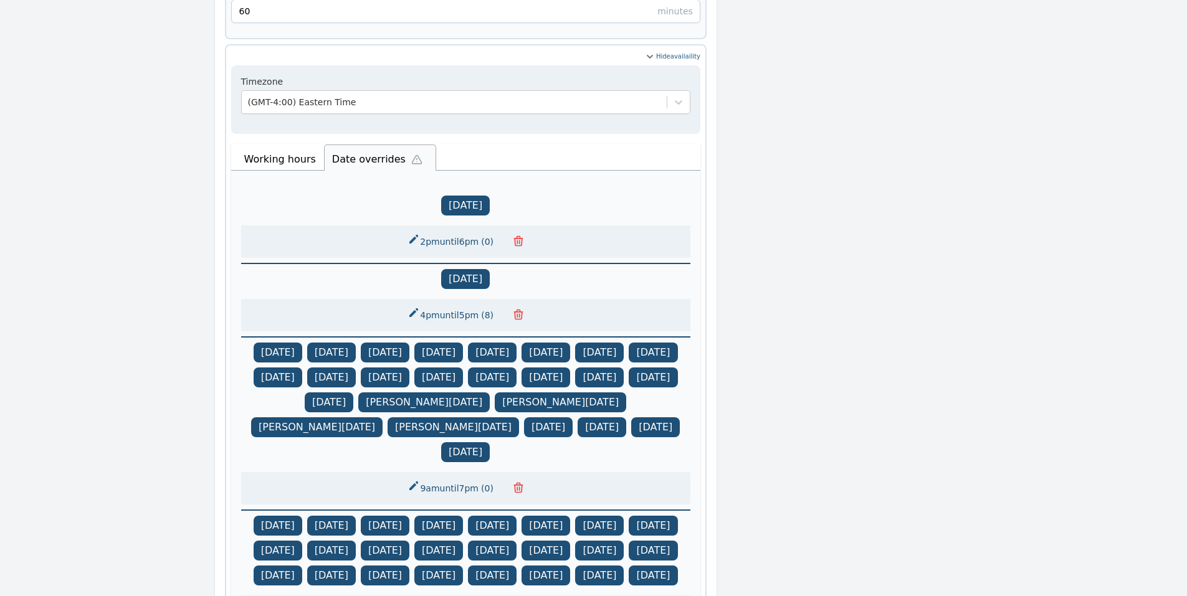
click at [451, 231] on button "2pm until 6pm ( 0 )" at bounding box center [451, 242] width 103 height 22
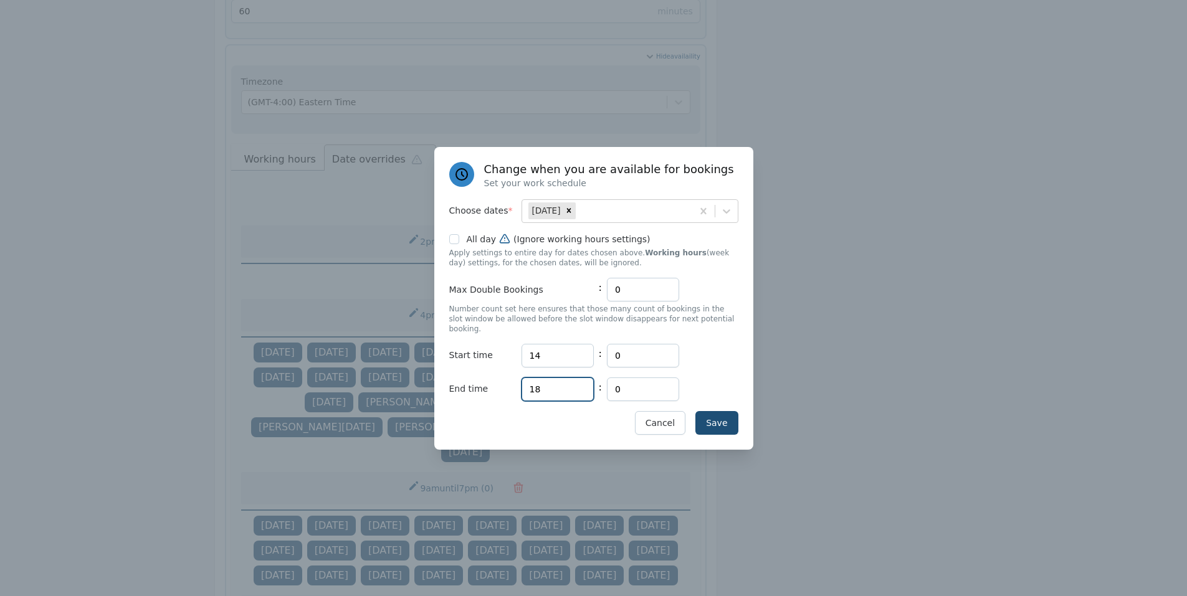
click at [562, 386] on input "18" at bounding box center [558, 390] width 72 height 24
type input "19"
click at [711, 419] on button "Save" at bounding box center [716, 423] width 42 height 24
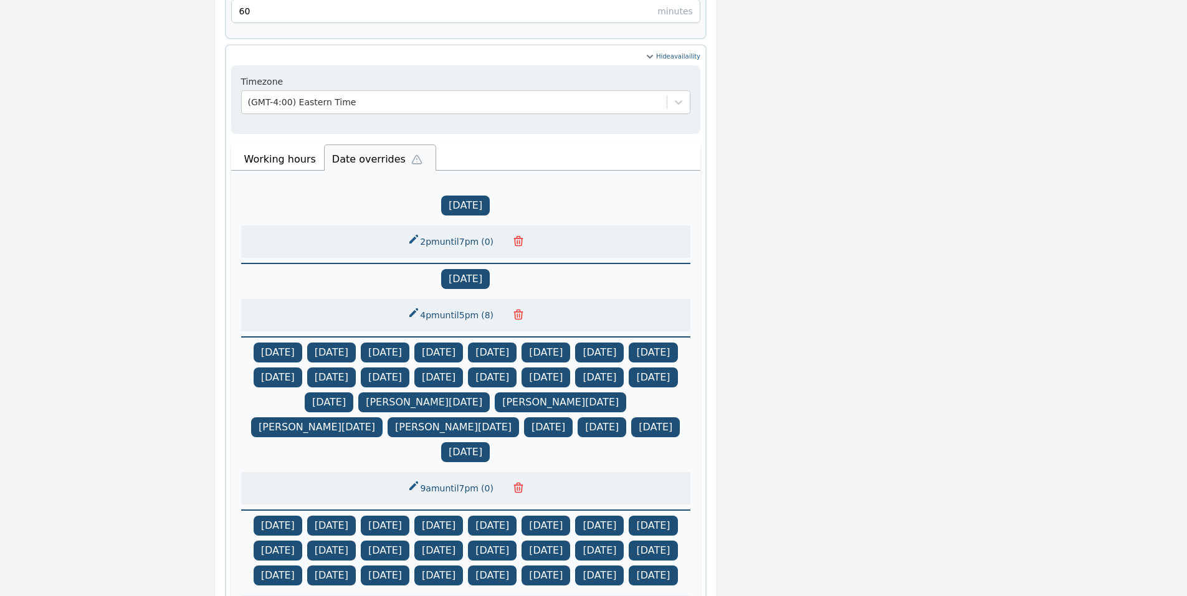
click at [480, 196] on span "Thu, Aug 21" at bounding box center [465, 206] width 49 height 20
click at [484, 236] on span "( 0 )" at bounding box center [487, 242] width 17 height 12
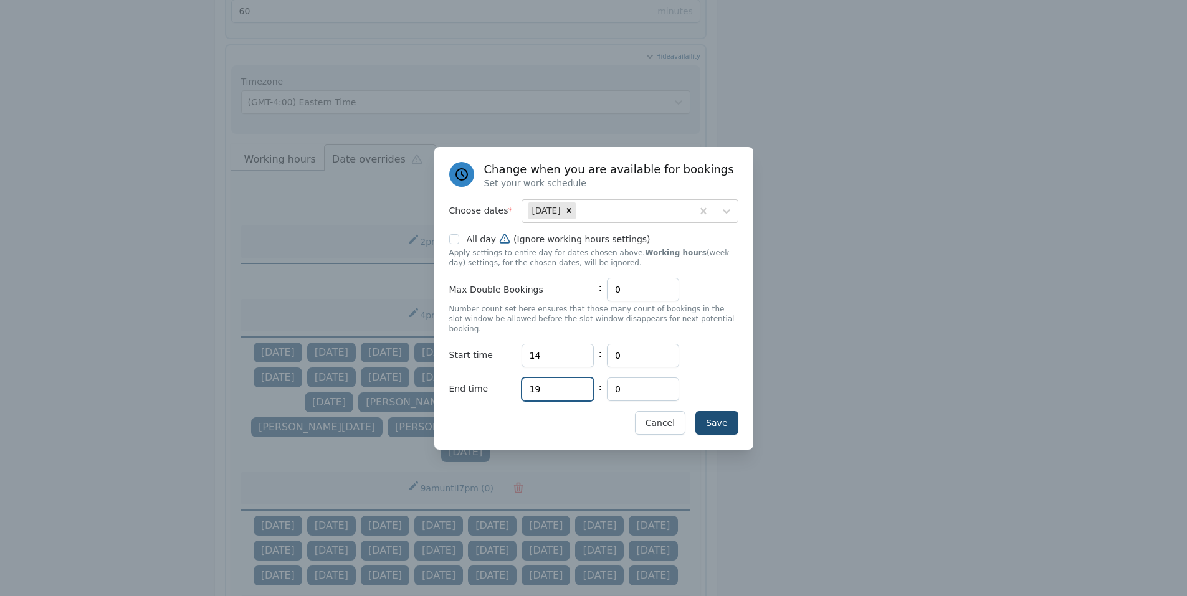
click at [562, 384] on input "19" at bounding box center [558, 390] width 72 height 24
type input "18"
click at [637, 379] on input "0" at bounding box center [643, 390] width 72 height 24
type input "45"
click at [725, 416] on button "Save" at bounding box center [716, 423] width 42 height 24
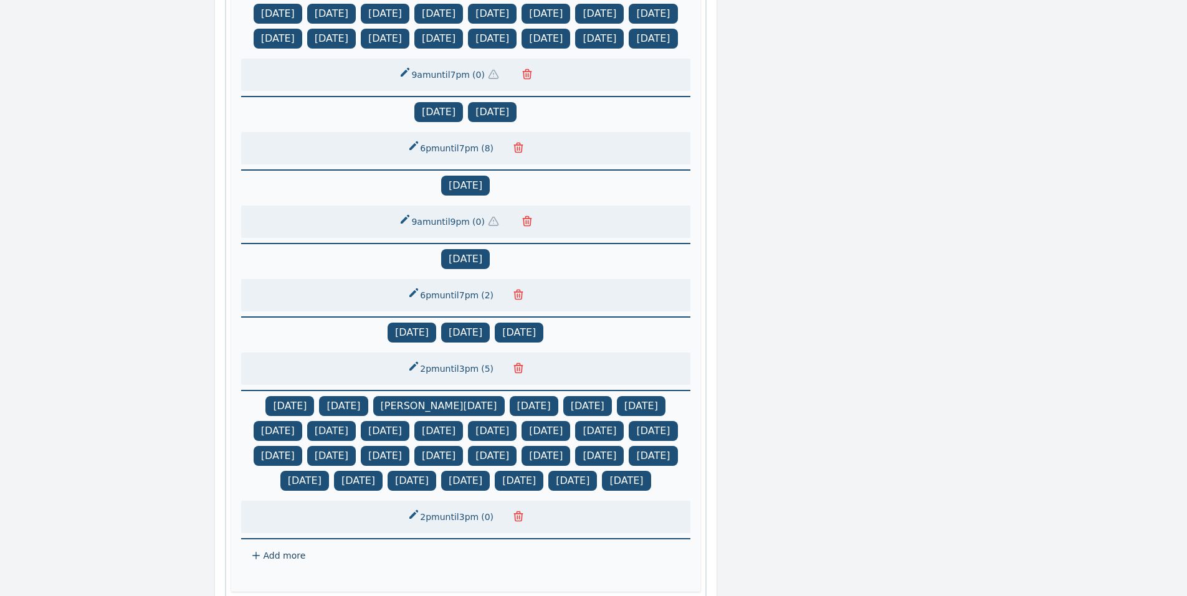
scroll to position [1372, 0]
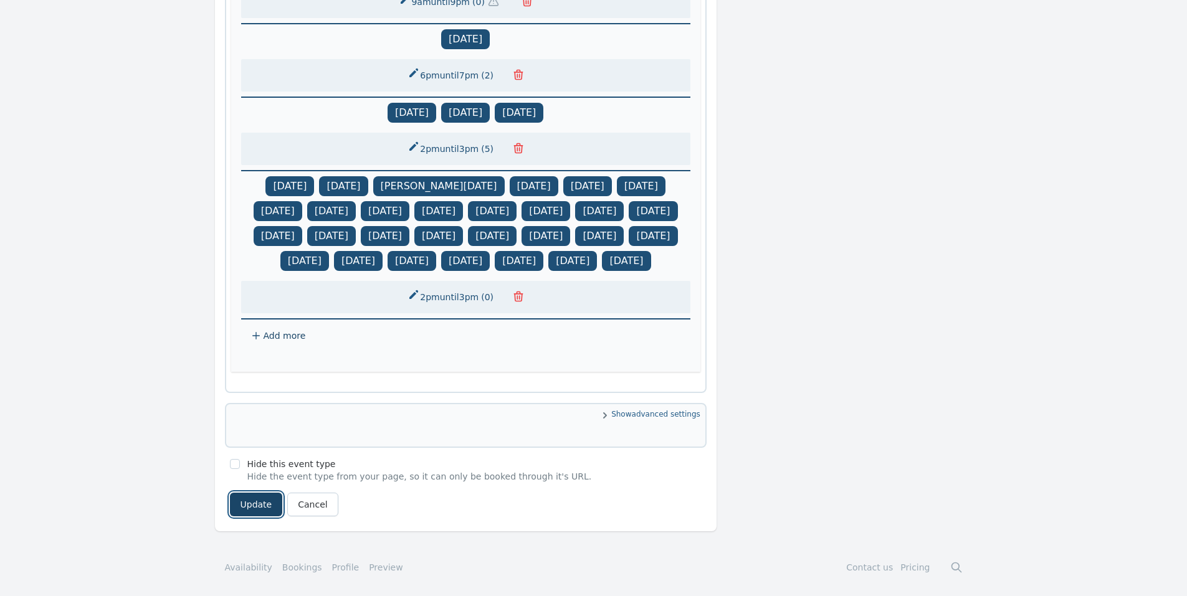
click at [249, 505] on button "Update" at bounding box center [256, 505] width 53 height 24
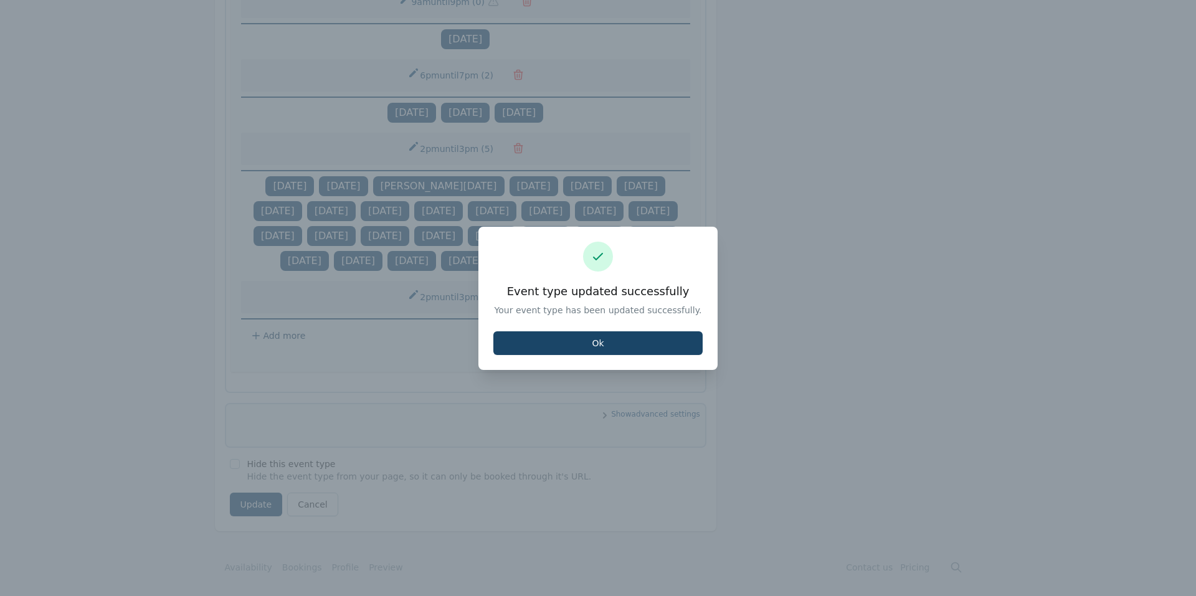
click at [563, 339] on button "Ok" at bounding box center [598, 344] width 209 height 24
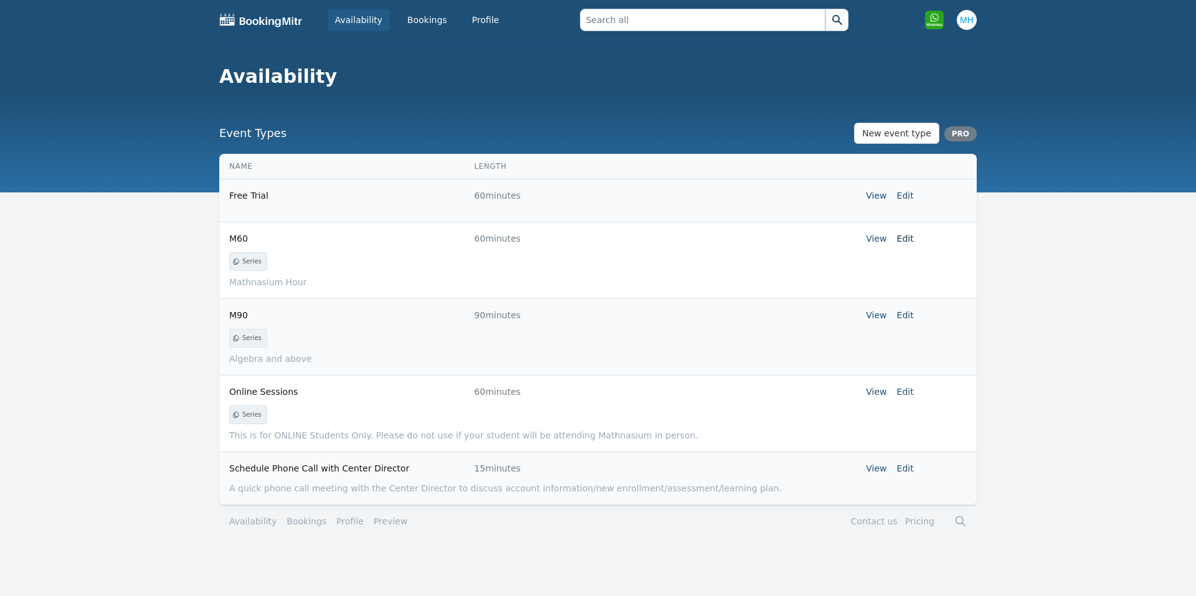
click at [909, 240] on link "Edit" at bounding box center [905, 239] width 17 height 10
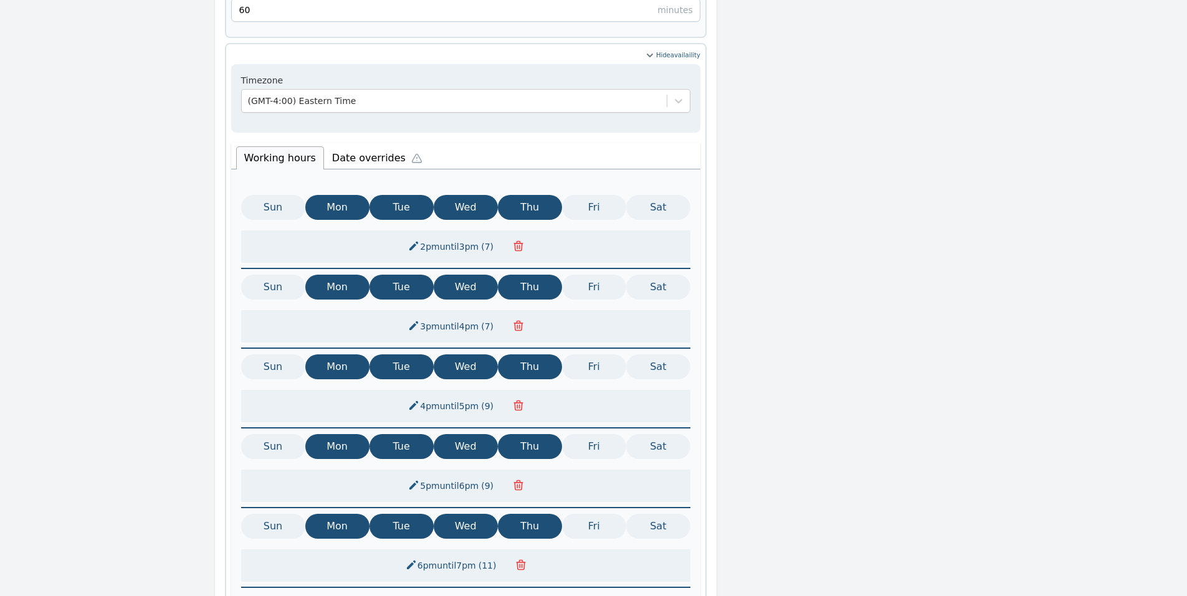
scroll to position [586, 0]
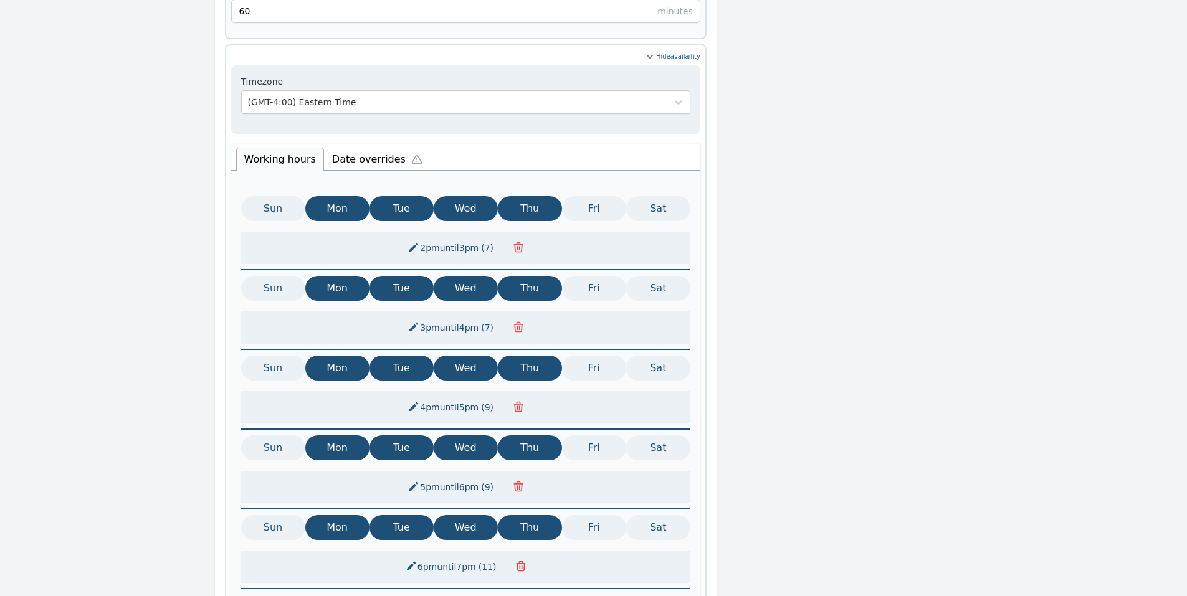
click at [352, 145] on li "Date overrides" at bounding box center [380, 158] width 112 height 26
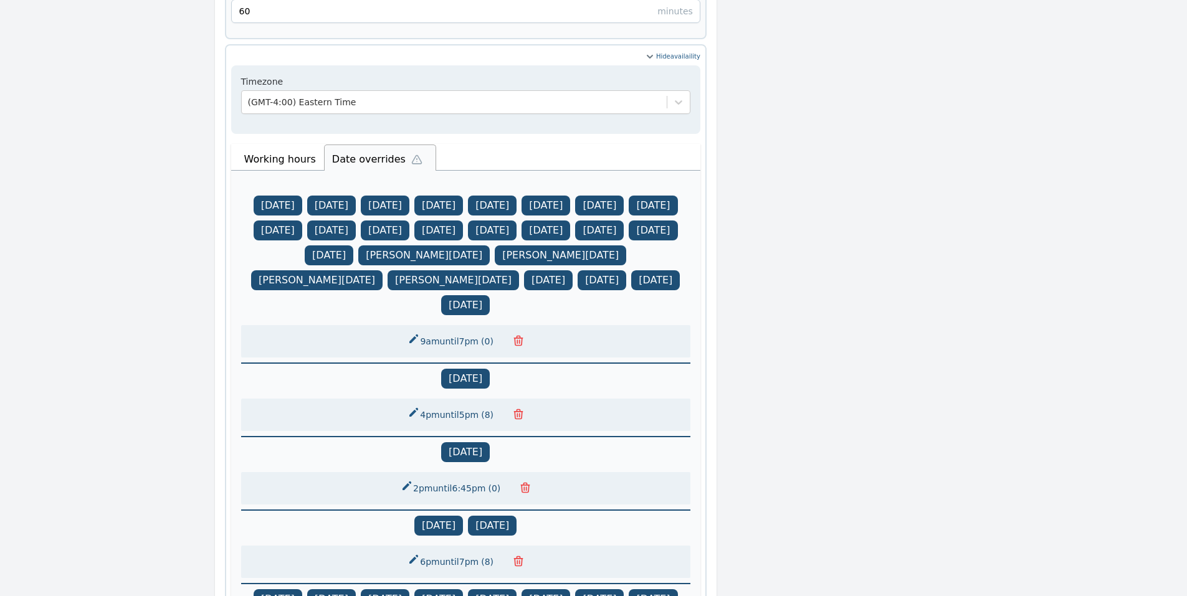
click at [429, 477] on button "2pm until 6:45pm ( 0 )" at bounding box center [451, 488] width 117 height 22
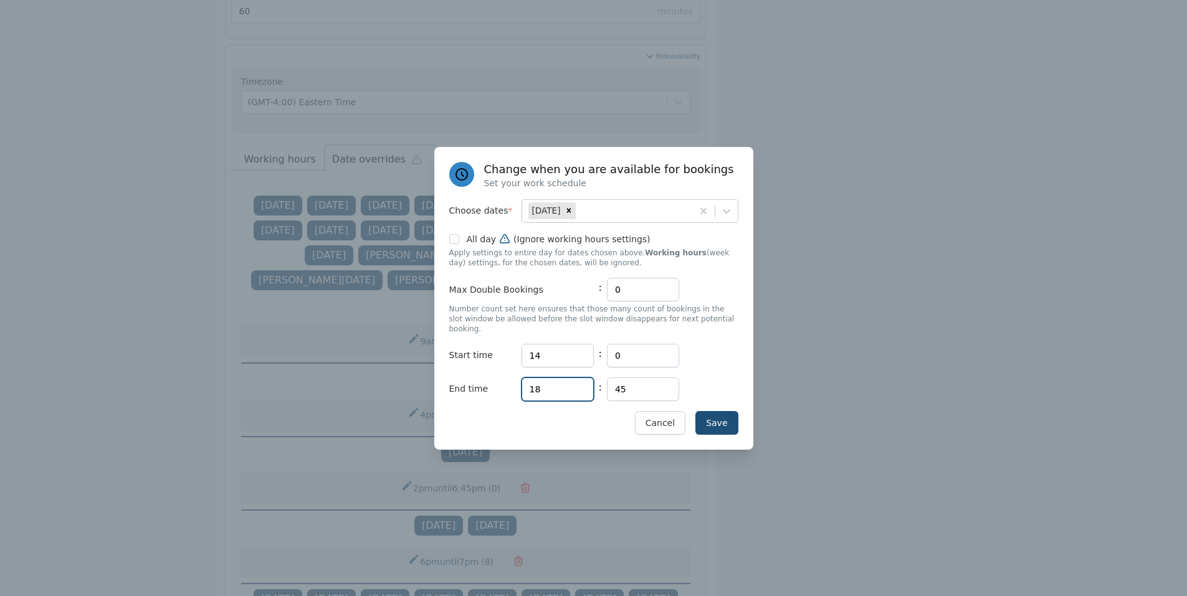
click at [560, 379] on input "18" at bounding box center [558, 390] width 72 height 24
type input "19"
drag, startPoint x: 634, startPoint y: 381, endPoint x: 518, endPoint y: 381, distance: 115.3
click at [520, 381] on div "End time Hours 19 : Minutes 45" at bounding box center [593, 390] width 289 height 24
type input "0"
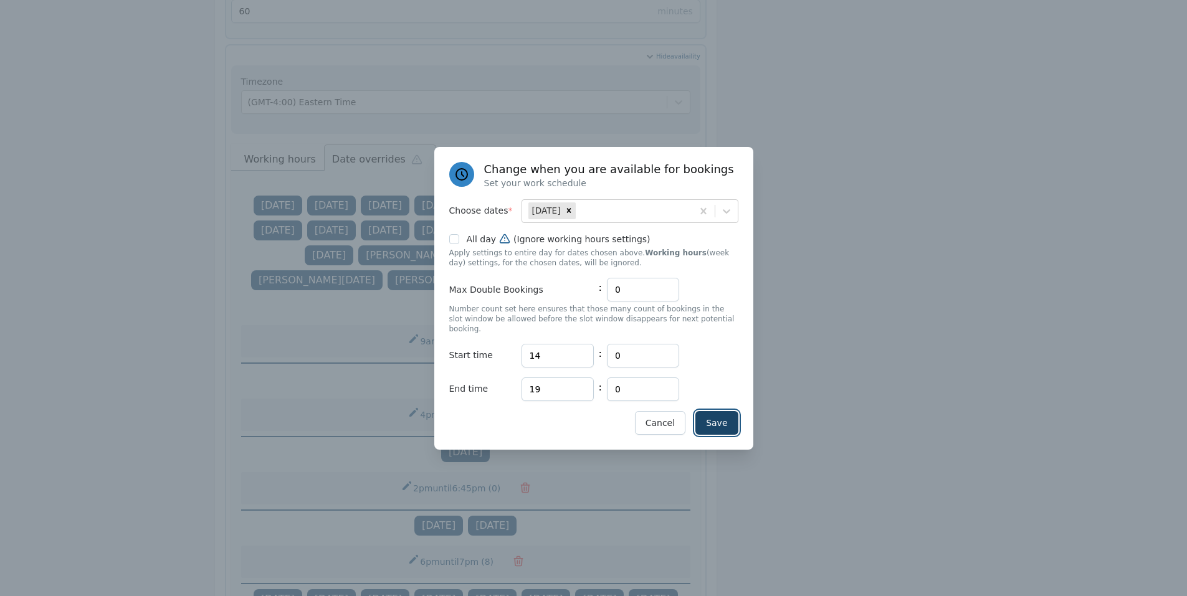
click at [725, 414] on button "Save" at bounding box center [716, 423] width 42 height 24
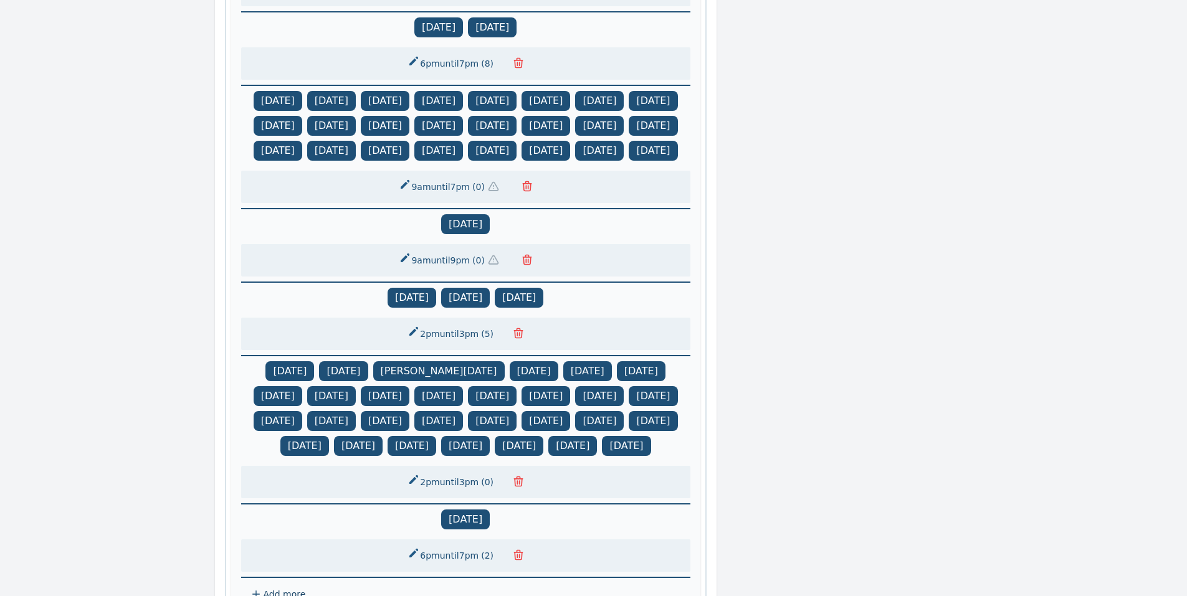
scroll to position [1333, 0]
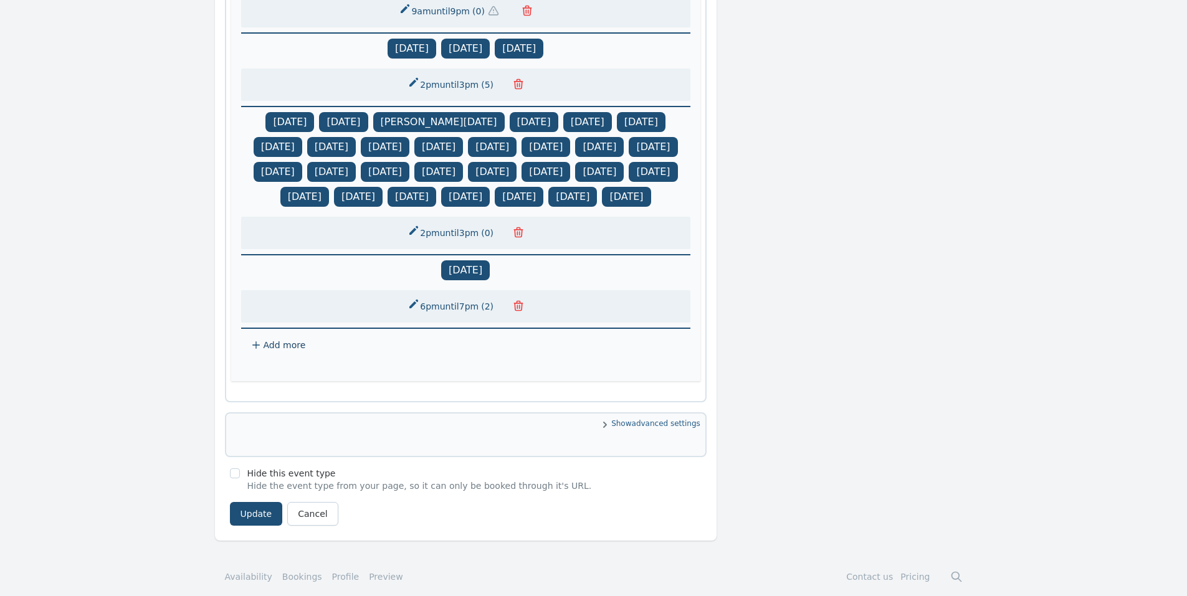
click at [513, 312] on icon "button" at bounding box center [518, 306] width 12 height 12
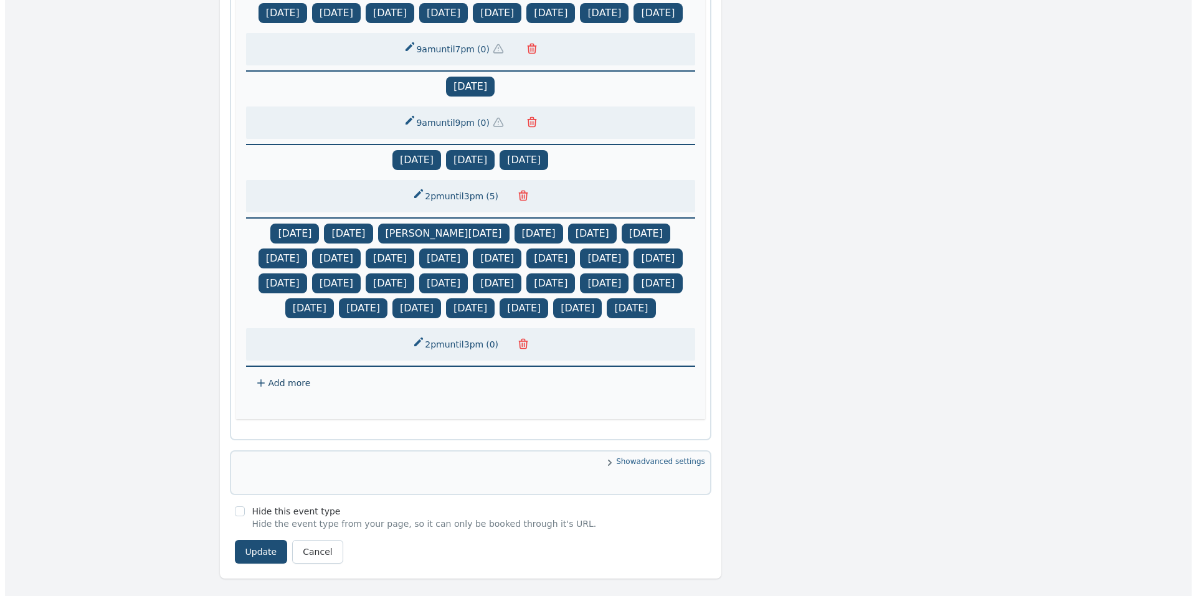
scroll to position [1299, 0]
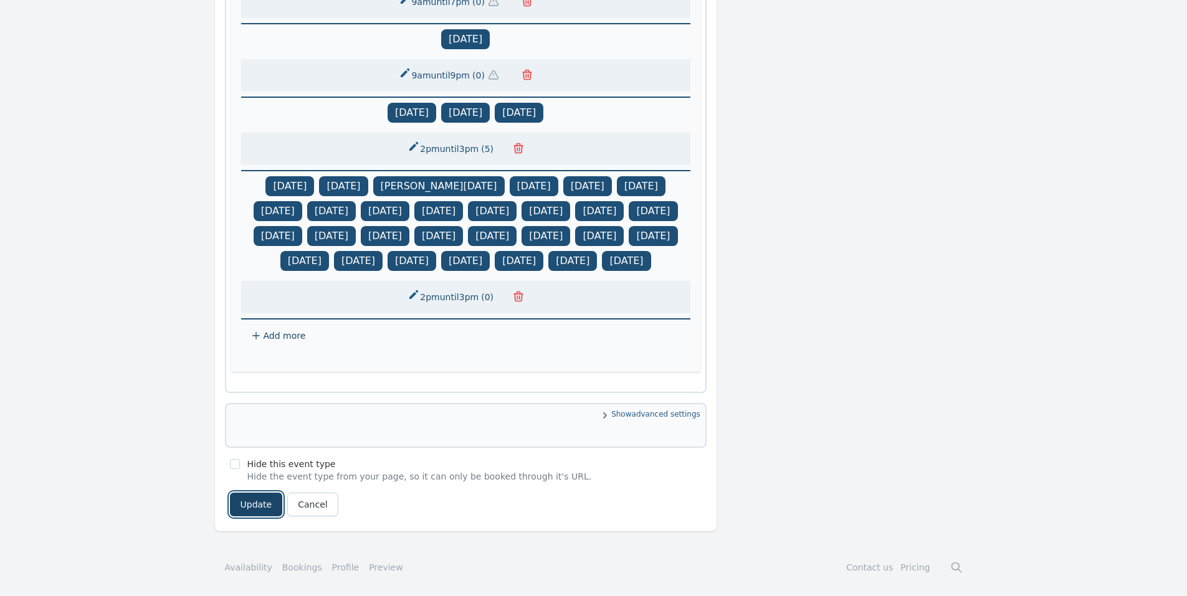
click at [244, 502] on button "Update" at bounding box center [256, 505] width 53 height 24
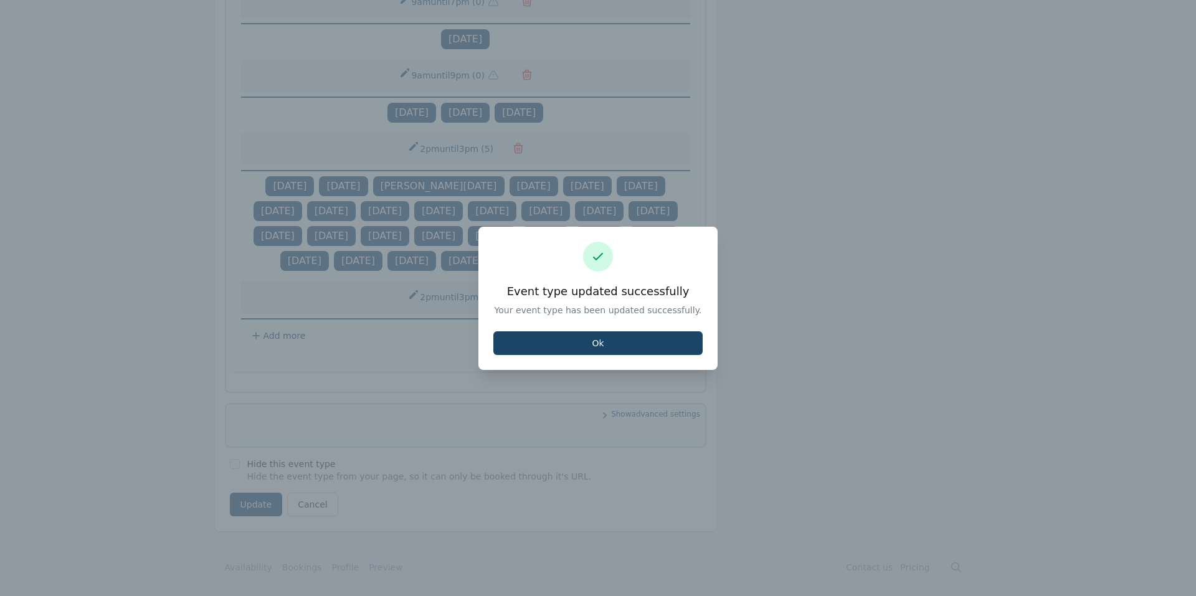
click at [591, 336] on button "Ok" at bounding box center [598, 344] width 209 height 24
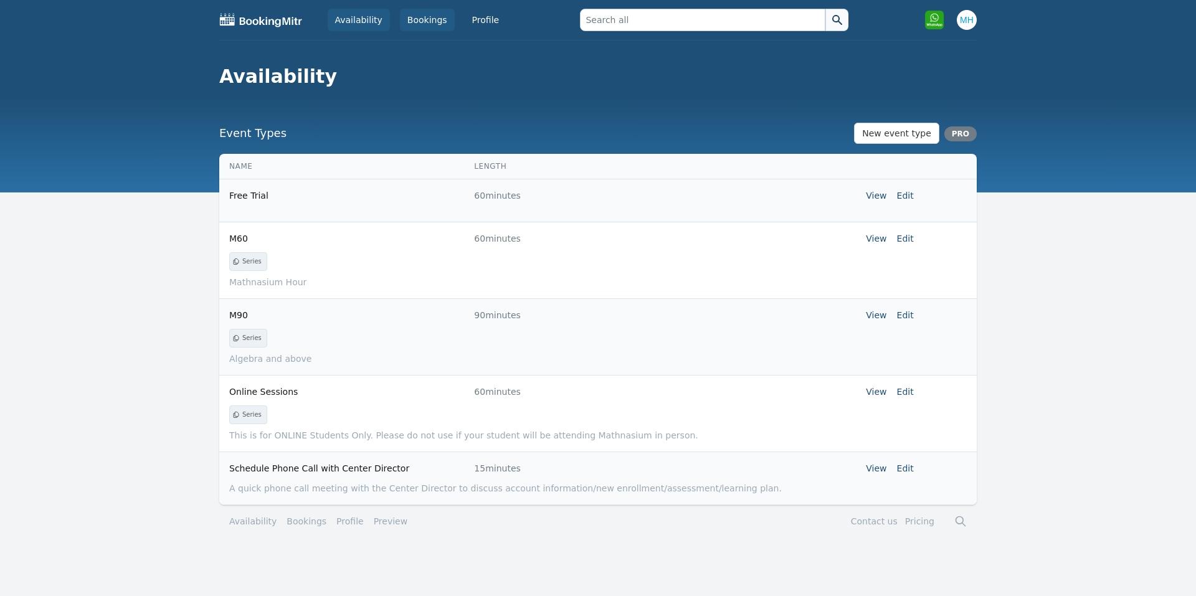
click at [408, 14] on link "Bookings" at bounding box center [427, 20] width 55 height 22
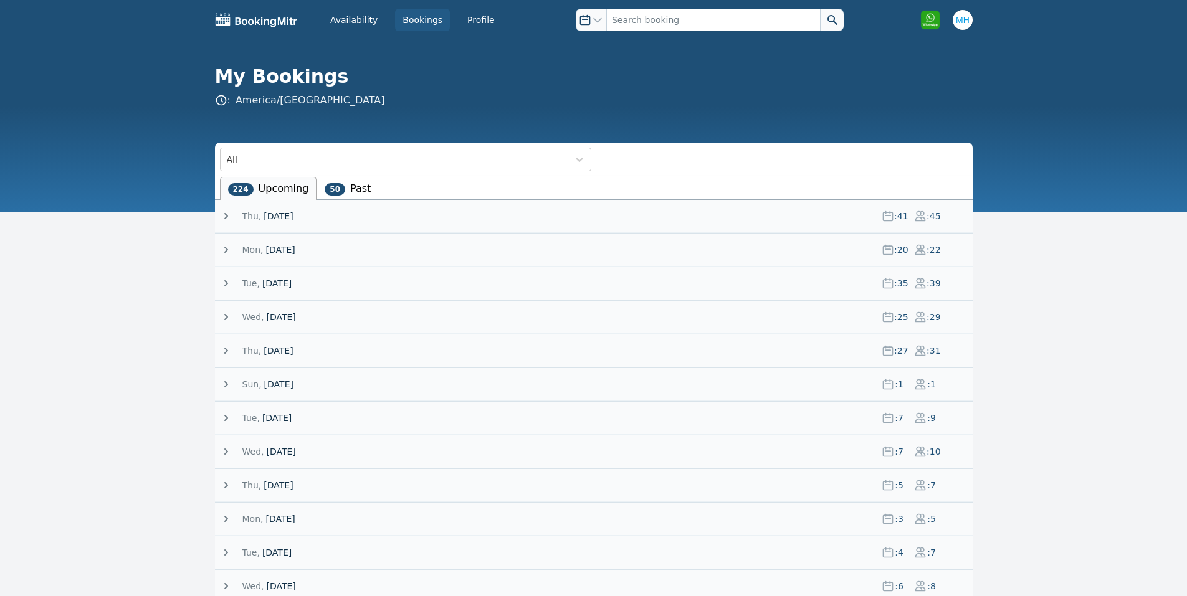
click at [293, 216] on span "21 August 25" at bounding box center [278, 216] width 29 height 12
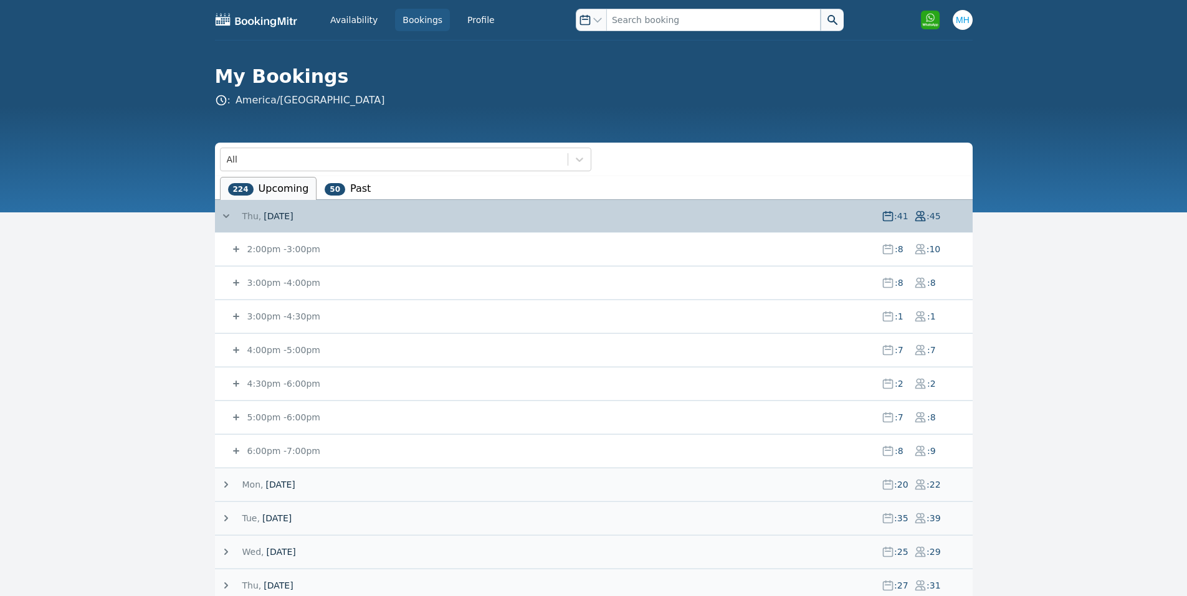
click at [303, 249] on small "2:00pm - 3:00pm" at bounding box center [282, 249] width 75 height 10
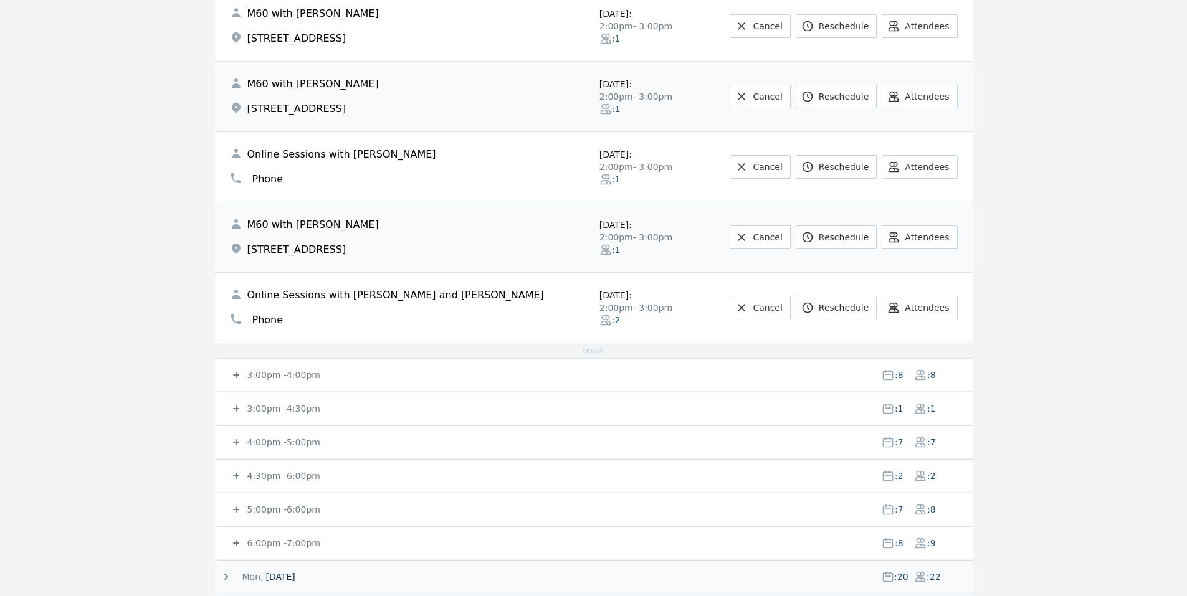
scroll to position [499, 0]
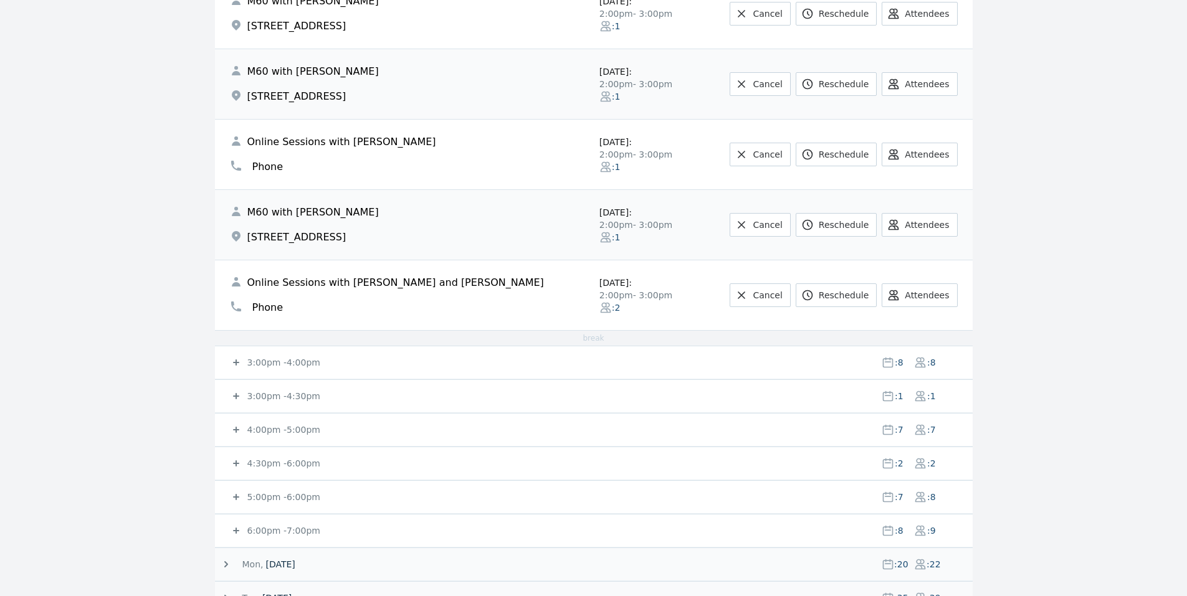
drag, startPoint x: 244, startPoint y: 358, endPoint x: 192, endPoint y: 358, distance: 51.7
click at [244, 358] on span at bounding box center [237, 362] width 15 height 12
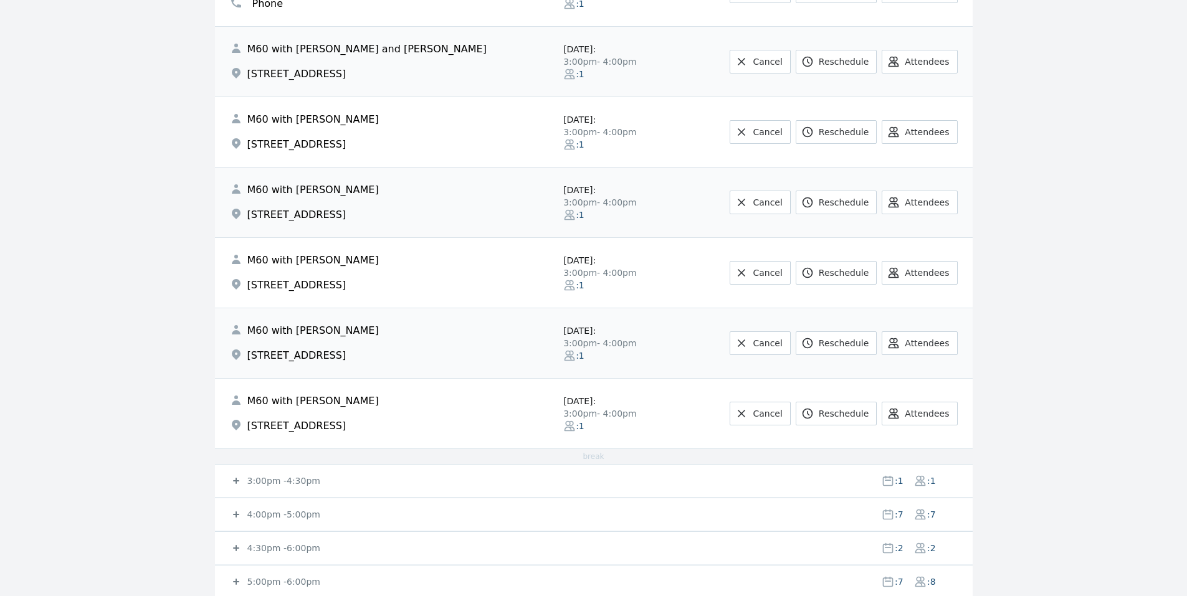
scroll to position [997, 0]
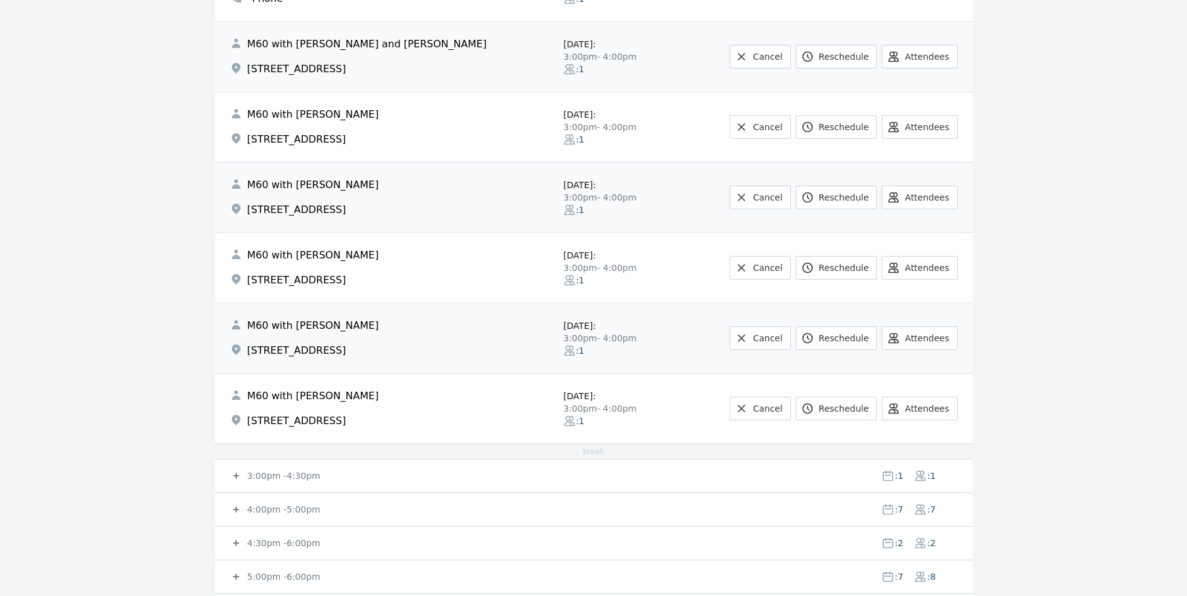
click at [232, 464] on div "3:00pm - 4:30pm : 1 : 1" at bounding box center [601, 476] width 743 height 32
click at [234, 517] on div "4:00pm - 5:00pm : 7 : 7" at bounding box center [601, 510] width 743 height 32
click at [234, 513] on icon at bounding box center [236, 509] width 12 height 12
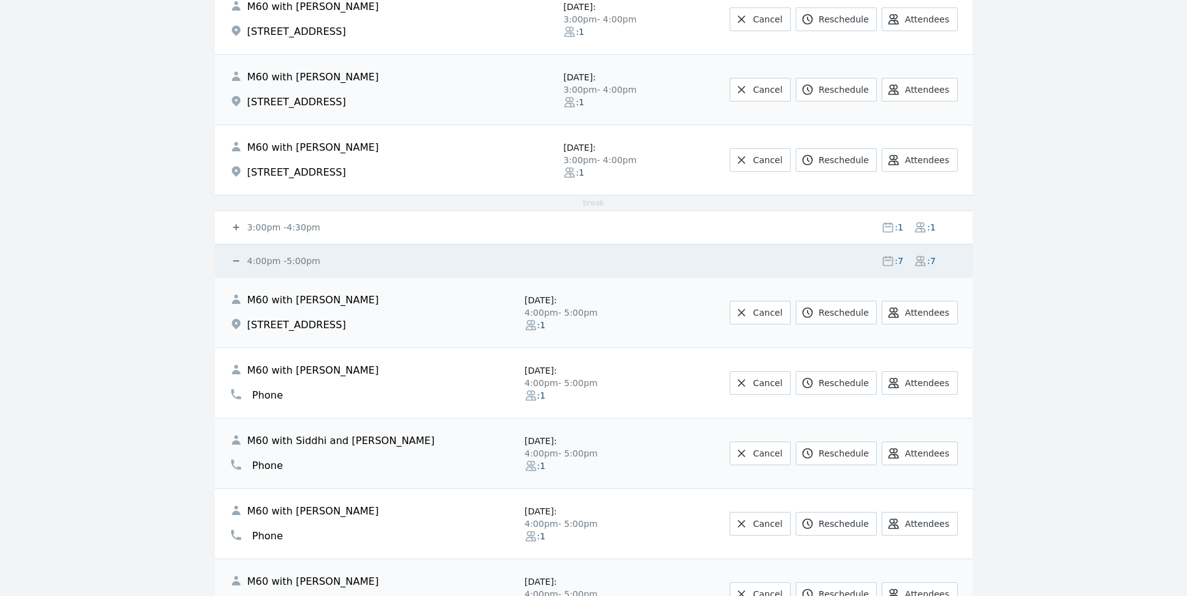
scroll to position [1246, 0]
click at [254, 221] on div "3:00pm - 4:30pm : 1 : 1" at bounding box center [601, 227] width 743 height 32
click at [254, 222] on small "3:00pm - 4:30pm" at bounding box center [282, 227] width 75 height 10
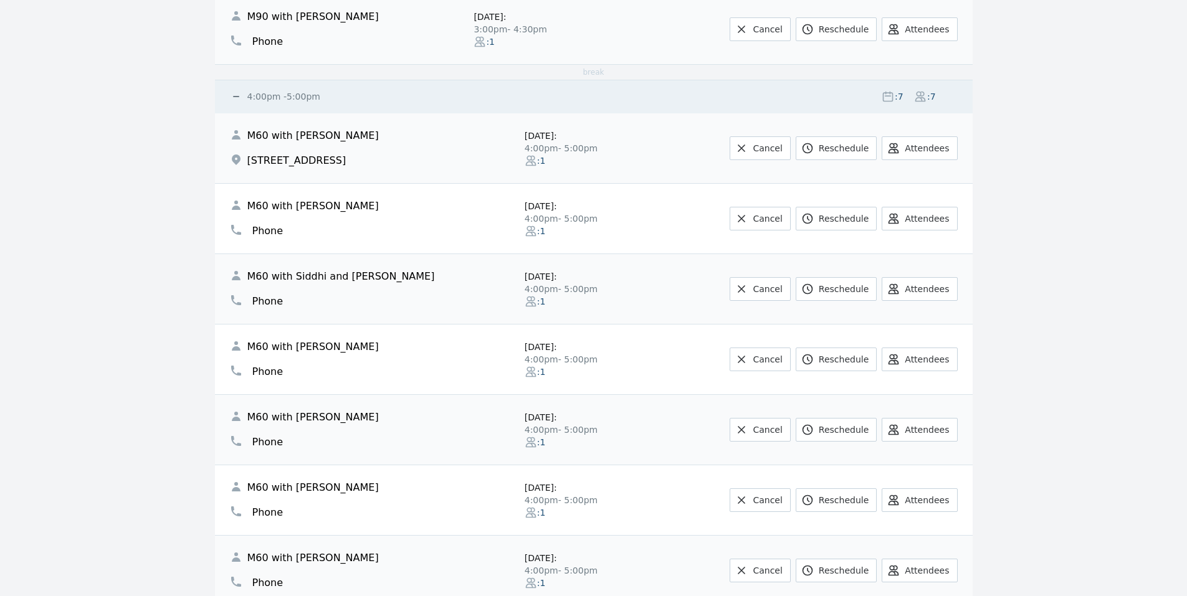
scroll to position [1745, 0]
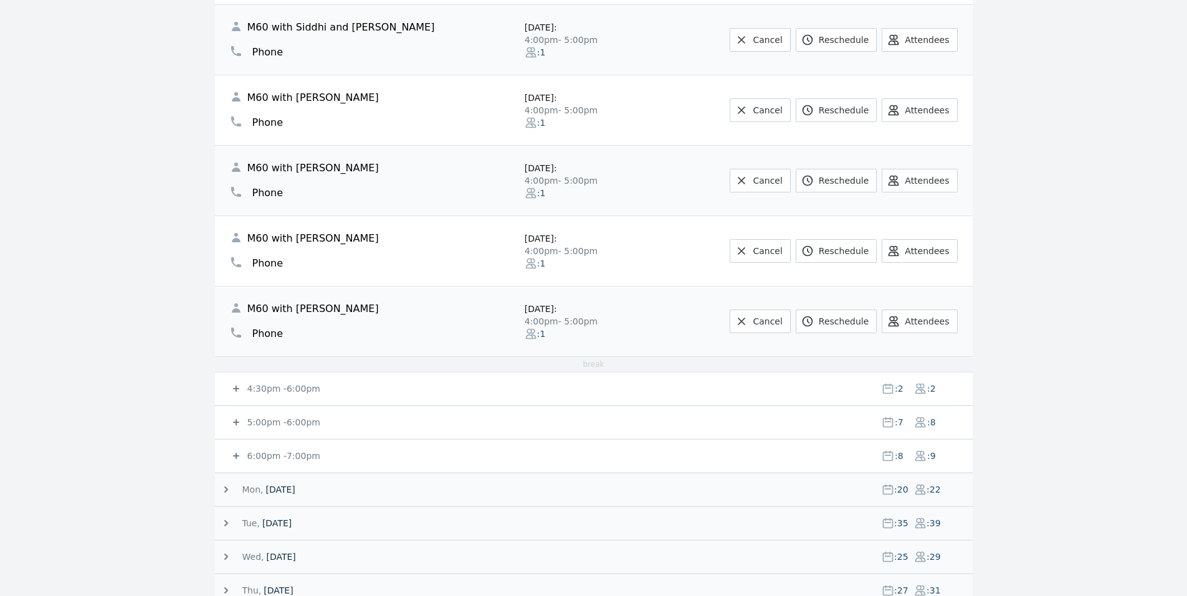
click at [279, 384] on small "4:30pm - 6:00pm" at bounding box center [282, 389] width 75 height 10
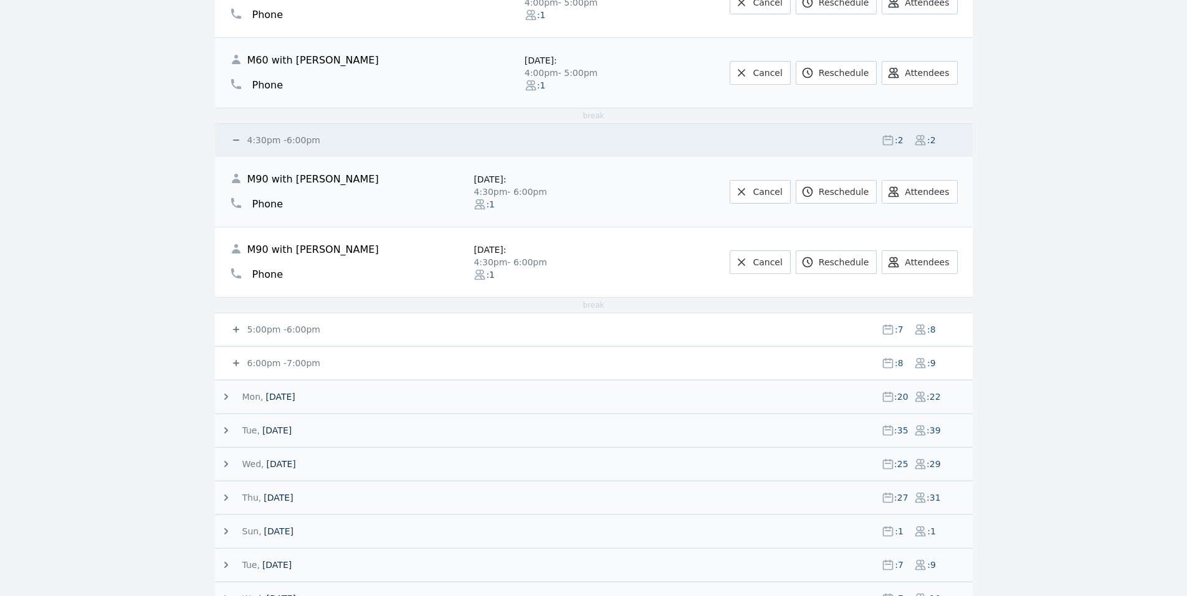
scroll to position [1994, 0]
click at [270, 325] on small "5:00pm - 6:00pm" at bounding box center [282, 329] width 75 height 10
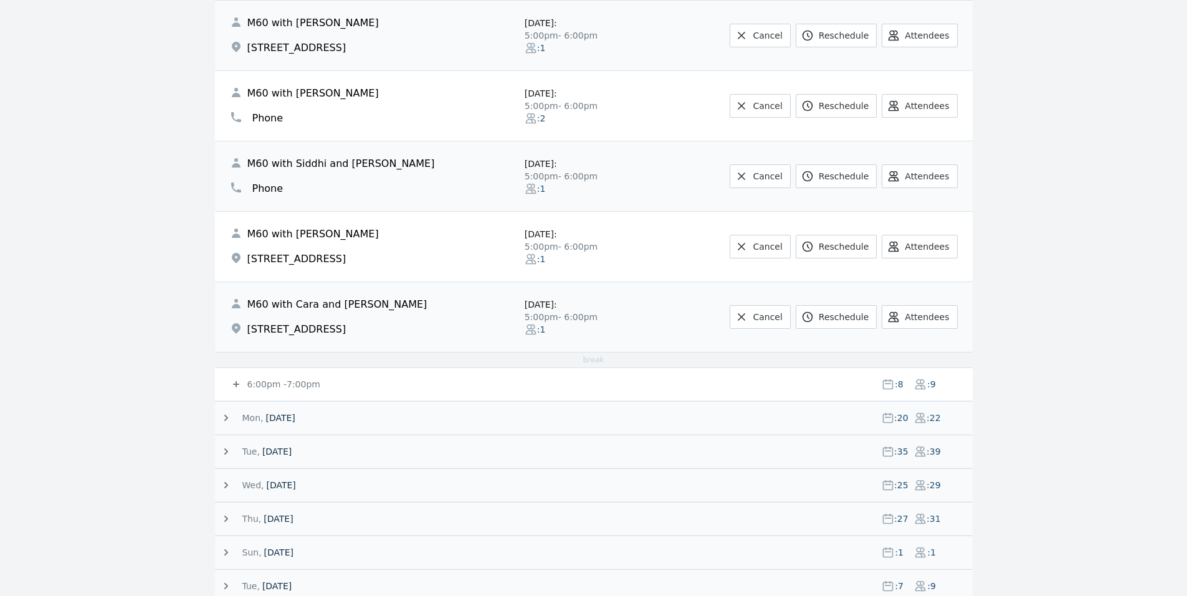
scroll to position [2493, 0]
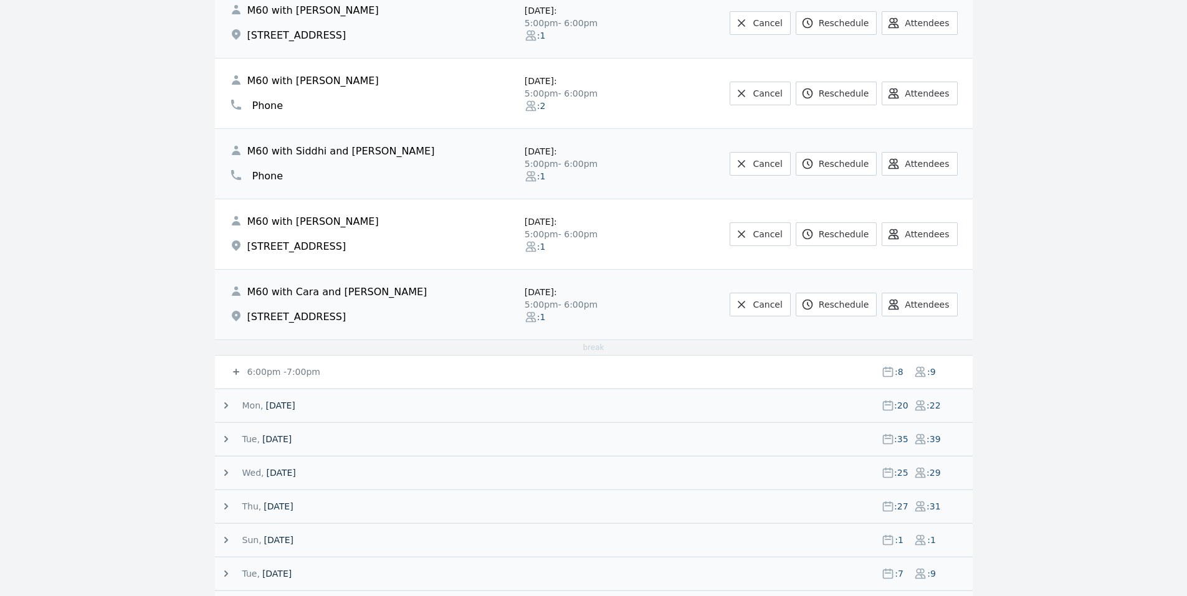
drag, startPoint x: 276, startPoint y: 370, endPoint x: 212, endPoint y: 371, distance: 63.6
click at [275, 370] on small "6:00pm - 7:00pm" at bounding box center [282, 372] width 75 height 10
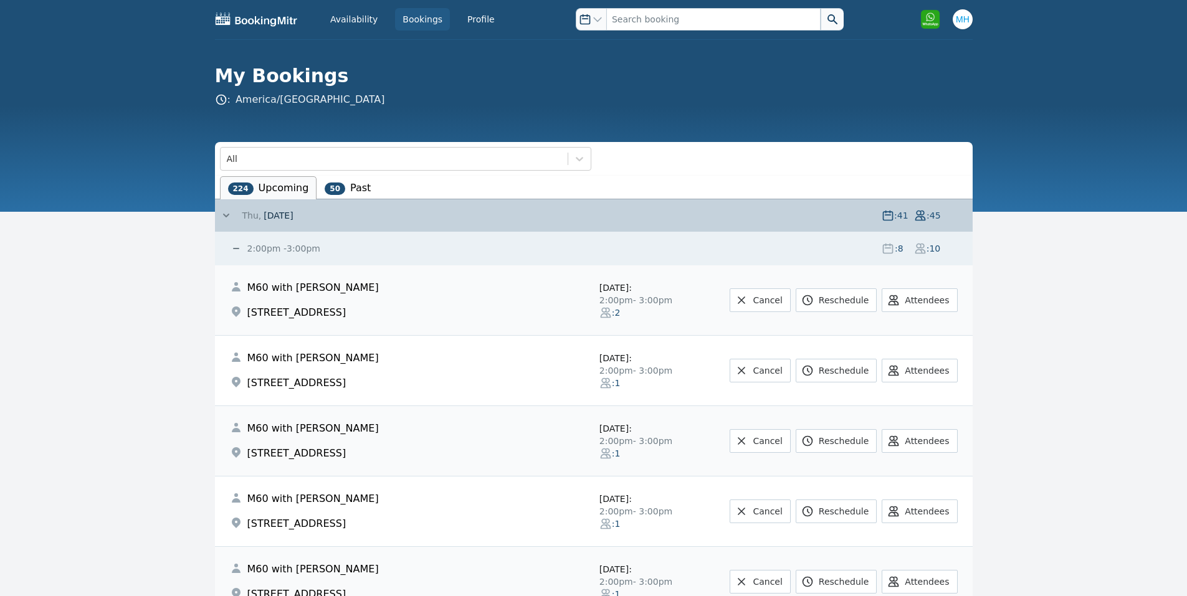
scroll to position [0, 0]
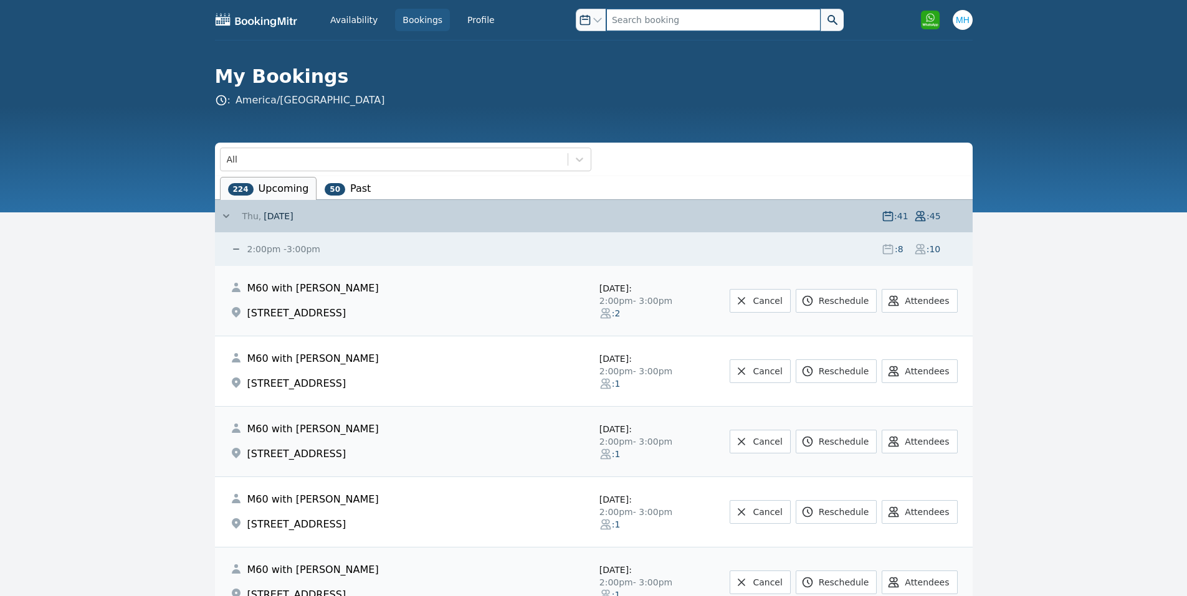
click at [669, 19] on input "text" at bounding box center [713, 20] width 214 height 22
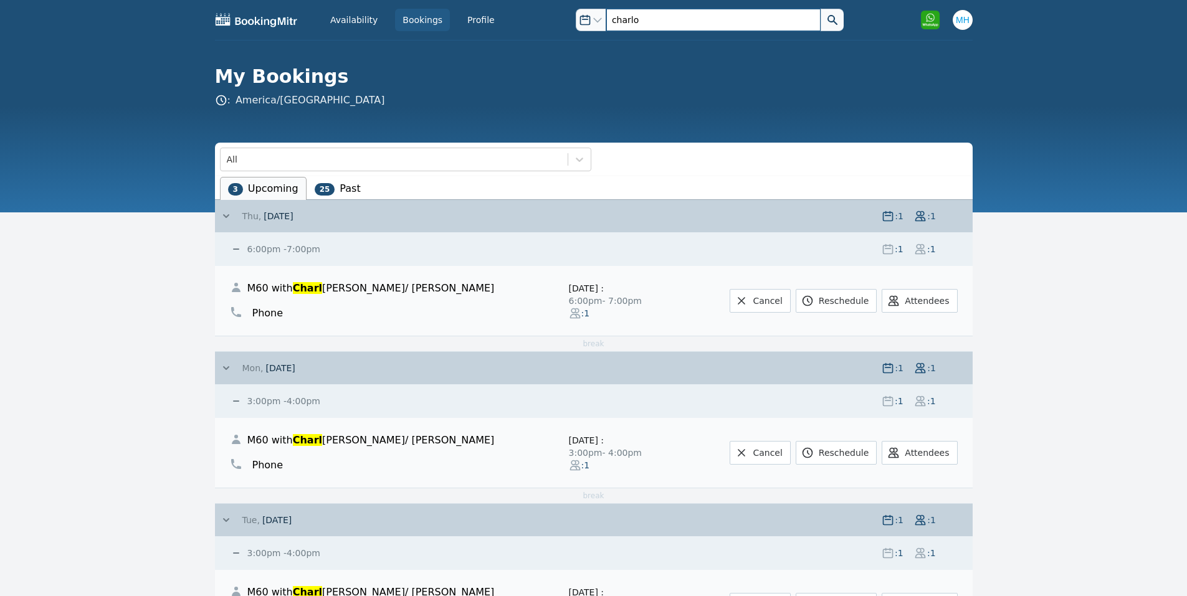
click at [757, 19] on input "charlo" at bounding box center [713, 20] width 214 height 22
type input "charlo"
click at [782, 75] on h1 "My Bookings" at bounding box center [589, 76] width 748 height 22
click at [727, 20] on input "charlo" at bounding box center [713, 20] width 214 height 22
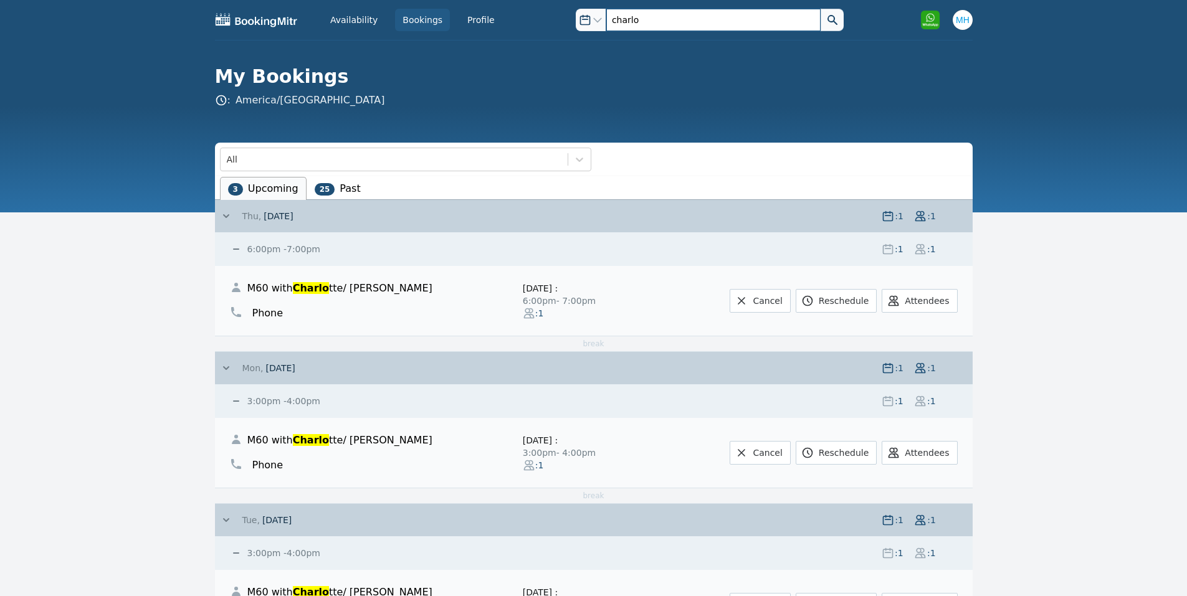
drag, startPoint x: 632, startPoint y: 19, endPoint x: 596, endPoint y: 24, distance: 37.1
click at [596, 24] on div "Open options charlo" at bounding box center [710, 20] width 268 height 22
